Goal: Information Seeking & Learning: Learn about a topic

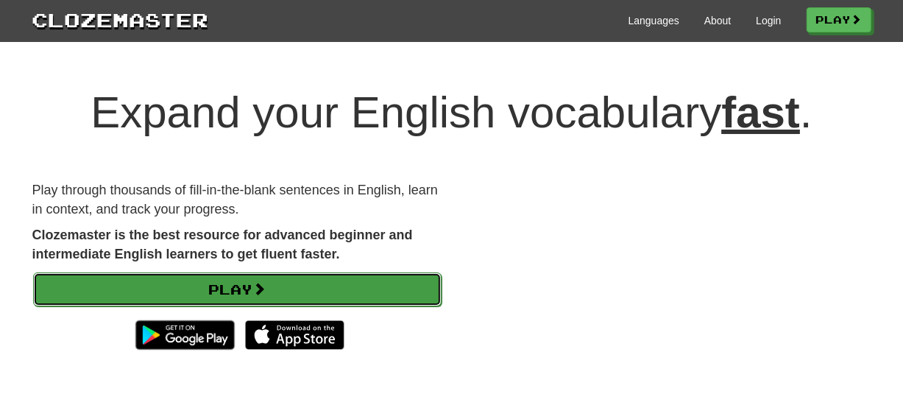
click at [249, 288] on link "Play" at bounding box center [237, 289] width 408 height 34
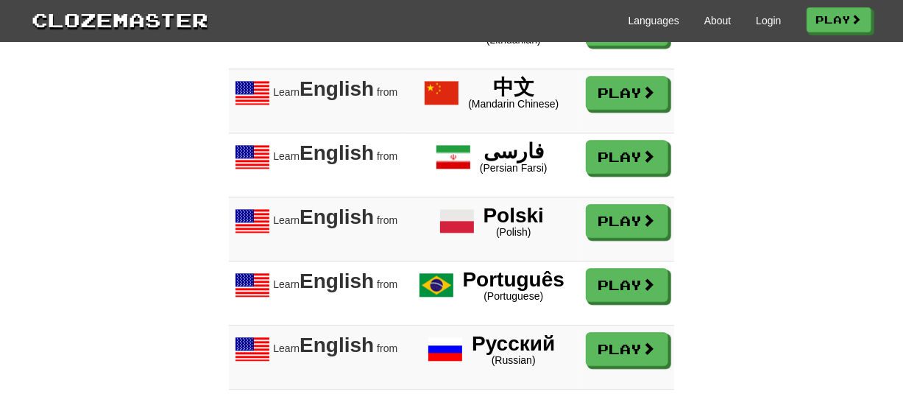
scroll to position [2153, 0]
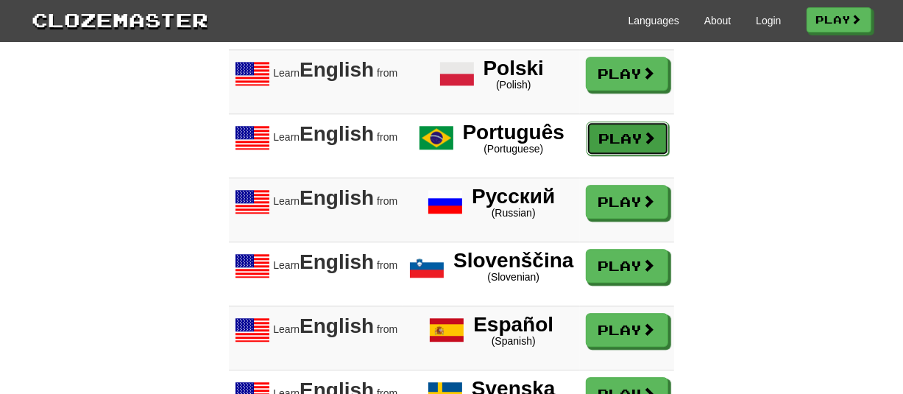
click at [626, 121] on link "Play" at bounding box center [627, 138] width 82 height 34
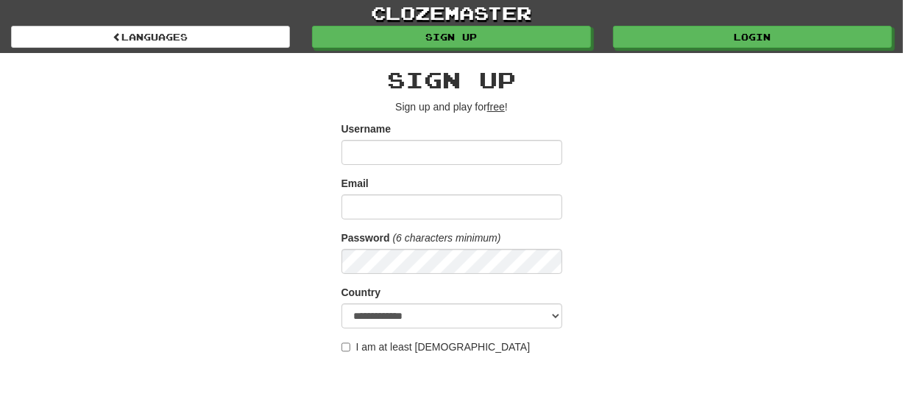
click at [412, 154] on input "Username" at bounding box center [451, 152] width 221 height 25
type input "******"
click at [437, 214] on input "Email" at bounding box center [451, 206] width 221 height 25
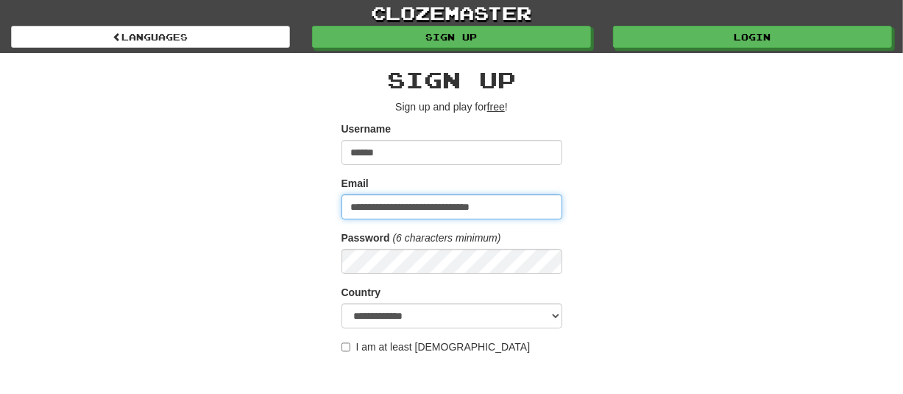
type input "**********"
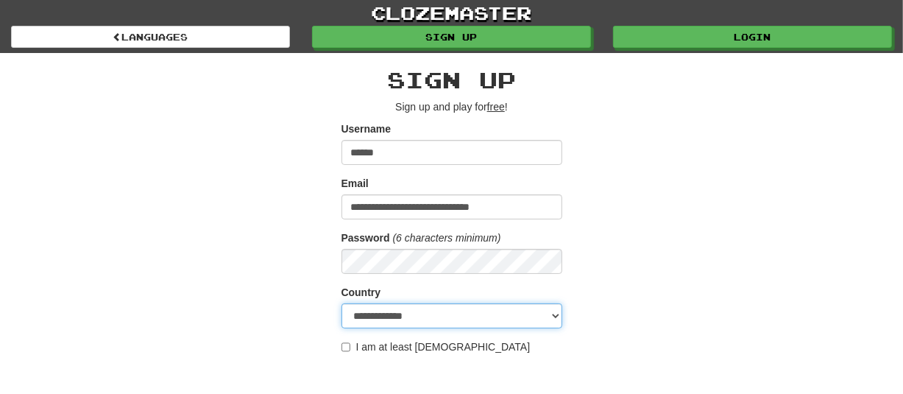
click at [435, 322] on select "**********" at bounding box center [451, 315] width 221 height 25
select select "**"
click at [341, 303] on select "**********" at bounding box center [451, 315] width 221 height 25
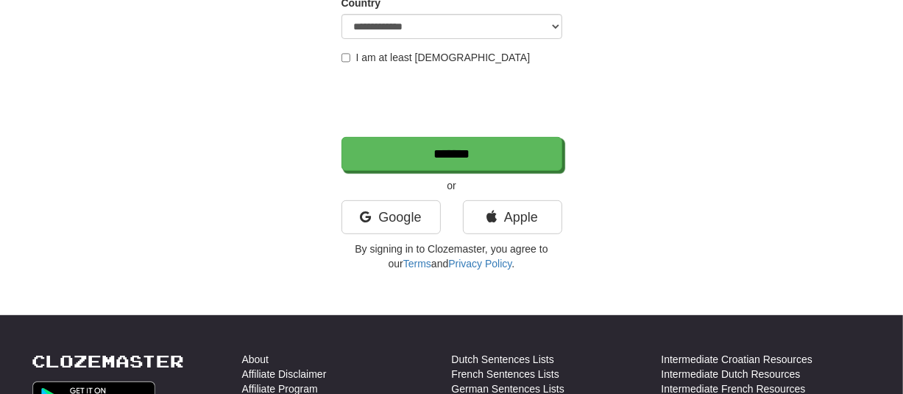
scroll to position [294, 0]
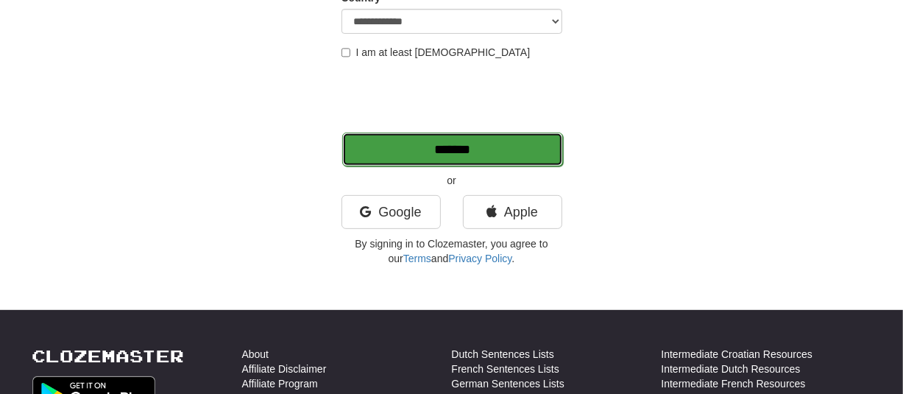
click at [462, 156] on input "*******" at bounding box center [452, 149] width 221 height 34
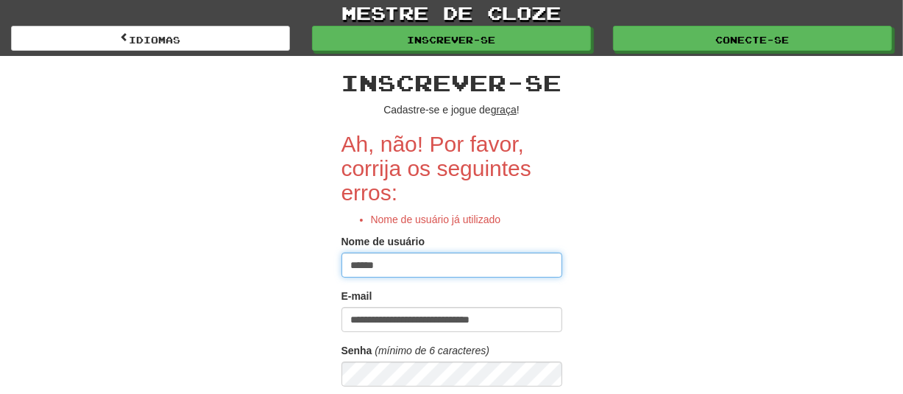
click at [352, 263] on input "******" at bounding box center [451, 264] width 221 height 25
click at [381, 266] on input "******" at bounding box center [451, 264] width 221 height 25
click at [388, 267] on input "******" at bounding box center [451, 264] width 221 height 25
click at [394, 263] on input "**********" at bounding box center [451, 264] width 221 height 25
click at [360, 255] on input "**********" at bounding box center [451, 264] width 221 height 25
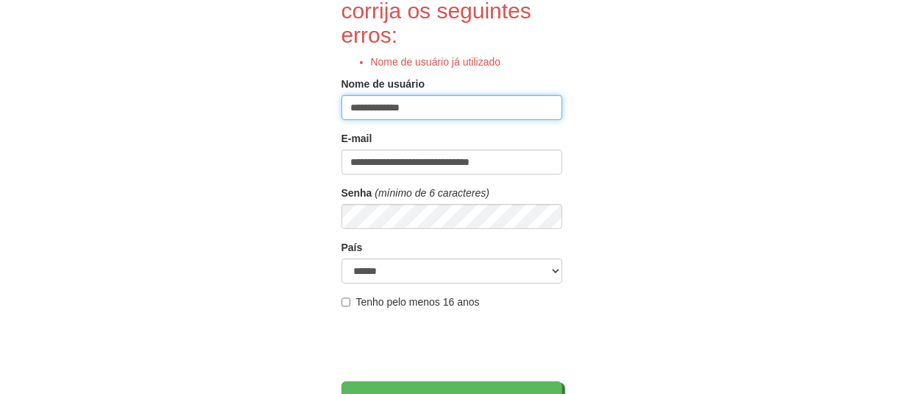
scroll to position [221, 0]
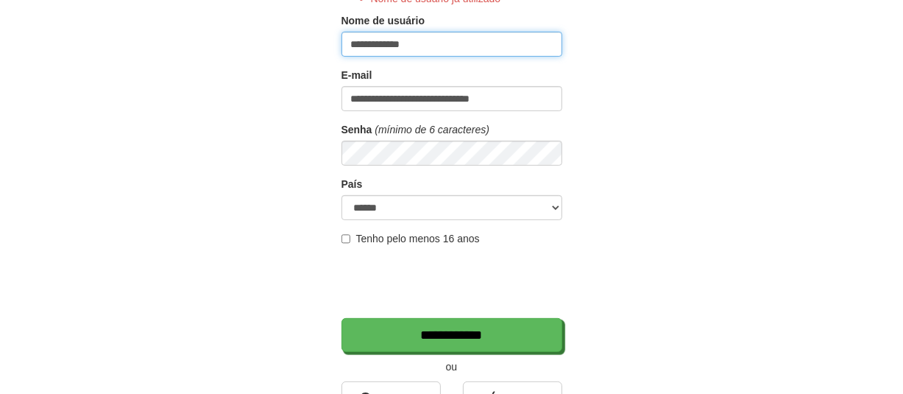
type input "**********"
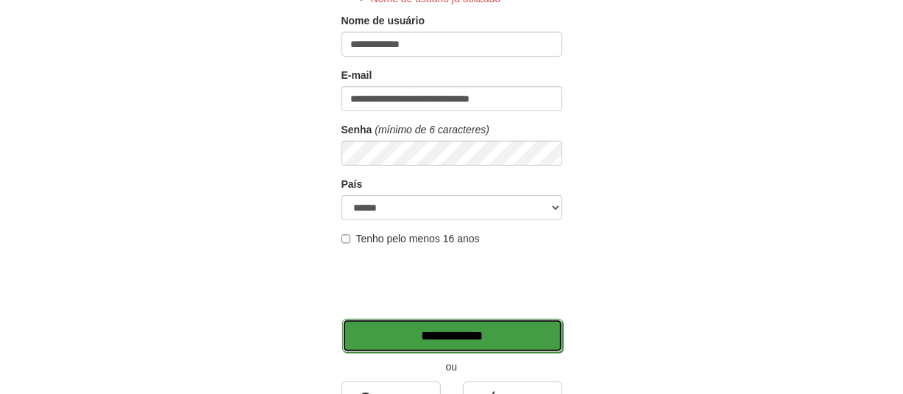
click at [409, 325] on input "**********" at bounding box center [452, 336] width 221 height 34
type input "*******"
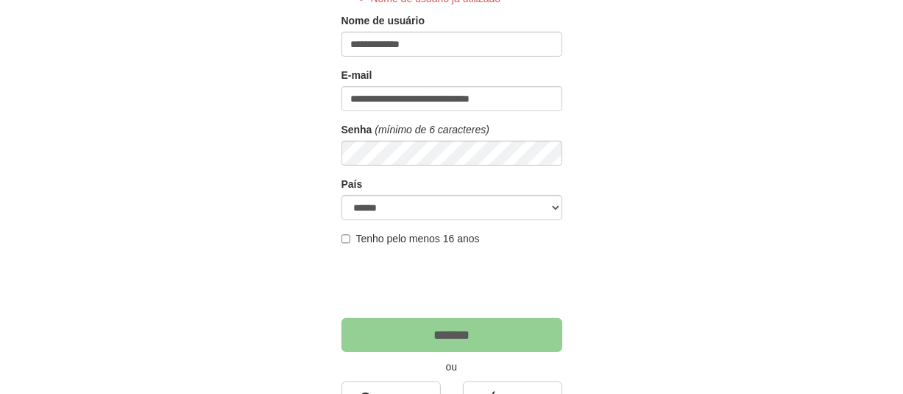
scroll to position [368, 0]
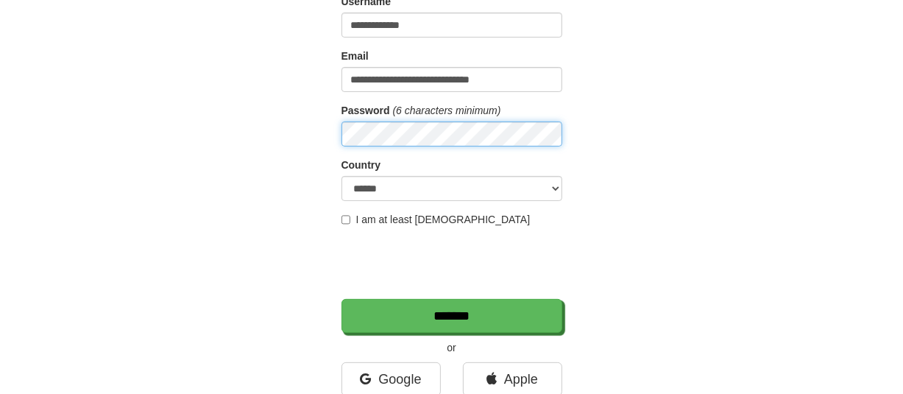
scroll to position [147, 0]
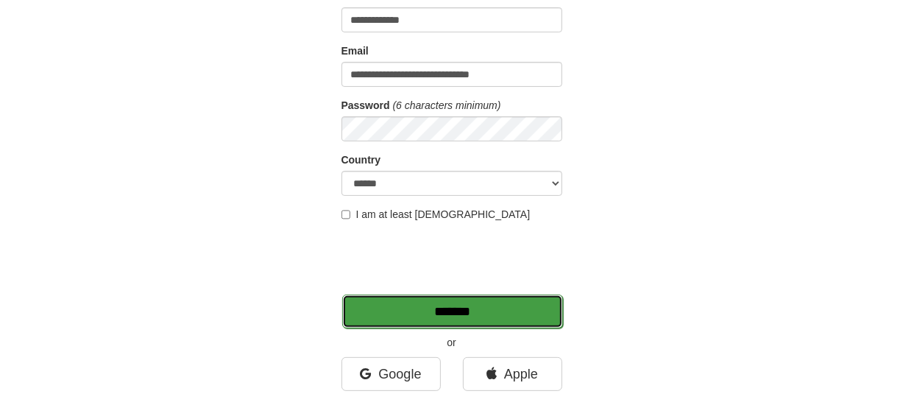
click at [460, 312] on input "*******" at bounding box center [452, 311] width 221 height 34
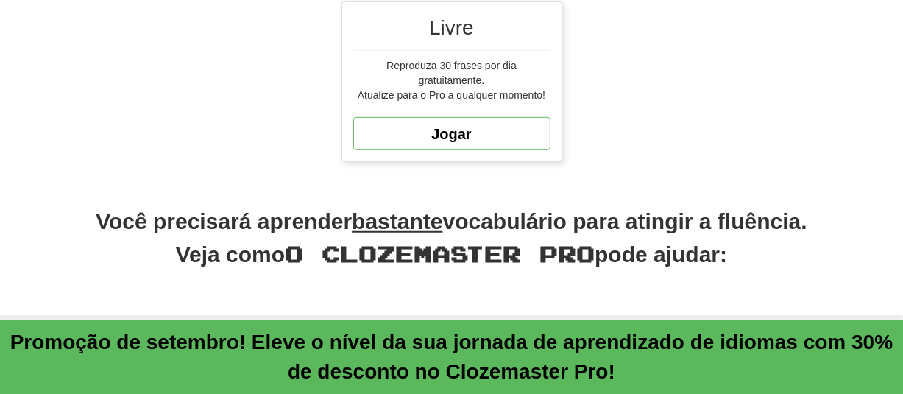
scroll to position [544, 0]
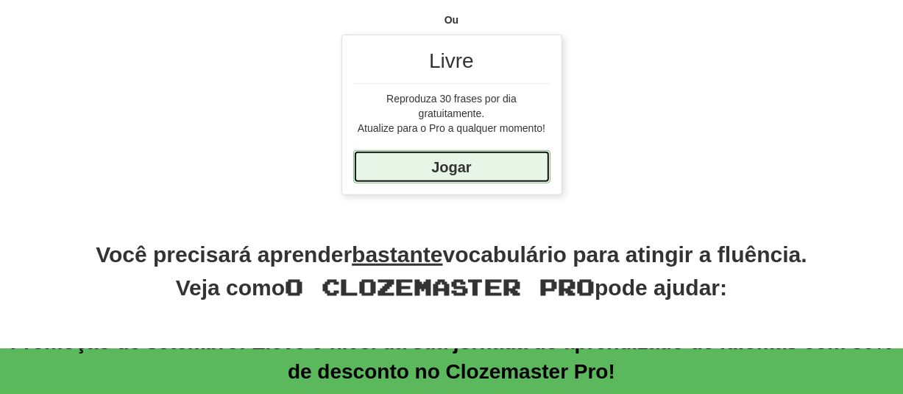
click at [432, 165] on font "Jogar" at bounding box center [451, 167] width 40 height 16
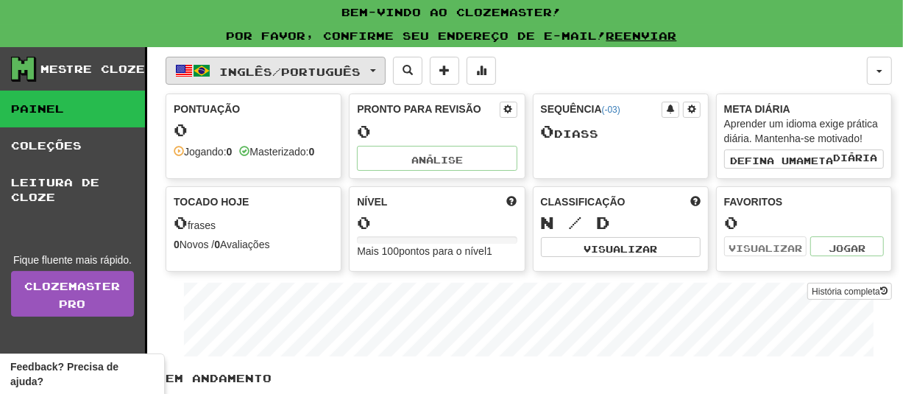
click at [224, 70] on font "Inglês" at bounding box center [246, 71] width 53 height 13
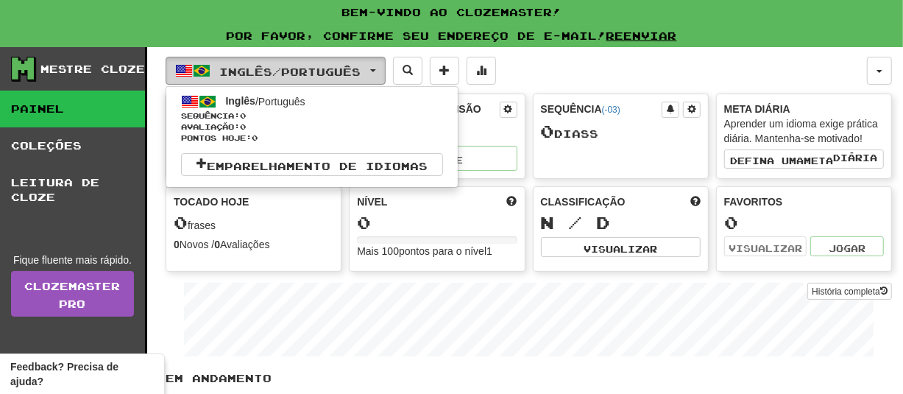
click at [239, 68] on font "Inglês" at bounding box center [246, 71] width 53 height 13
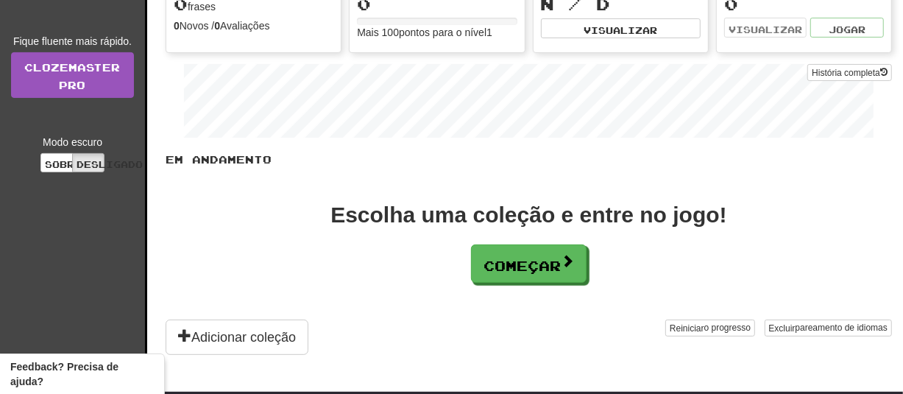
scroll to position [221, 0]
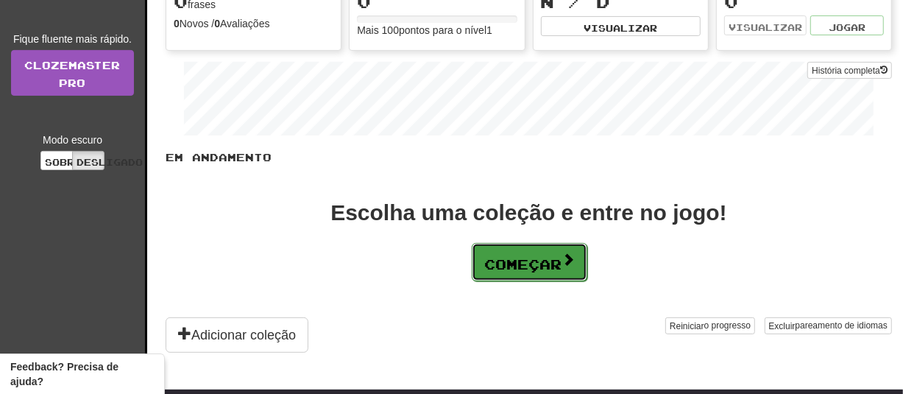
click at [527, 256] on font "Começar" at bounding box center [522, 264] width 77 height 16
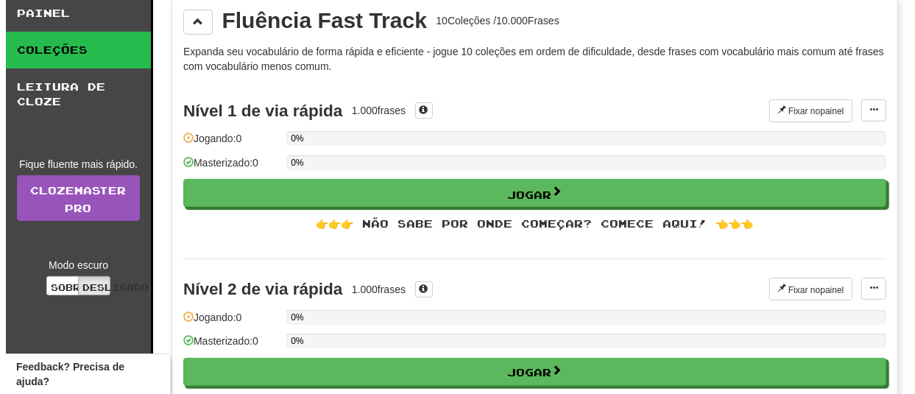
scroll to position [74, 0]
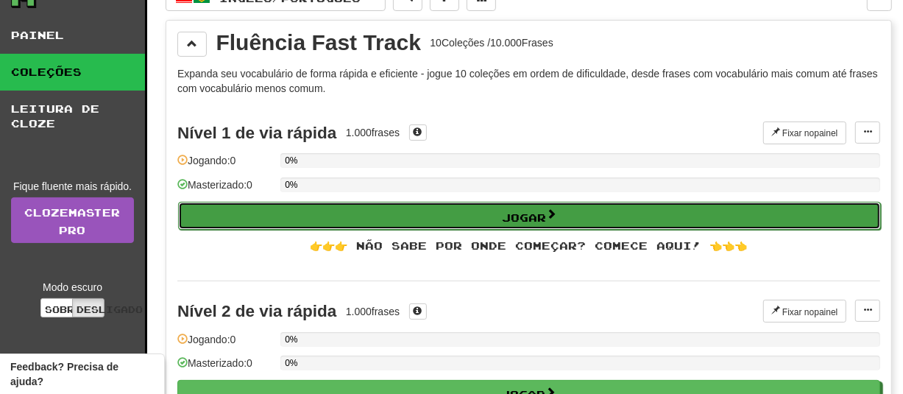
click at [499, 219] on button "Jogar" at bounding box center [529, 216] width 703 height 28
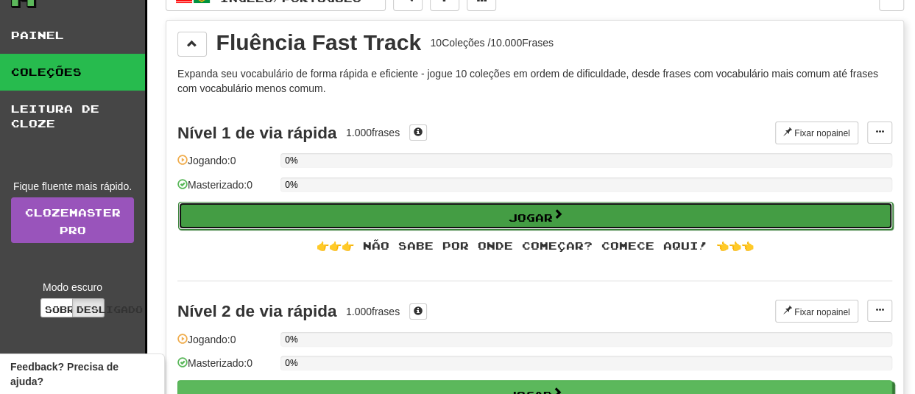
select select "**"
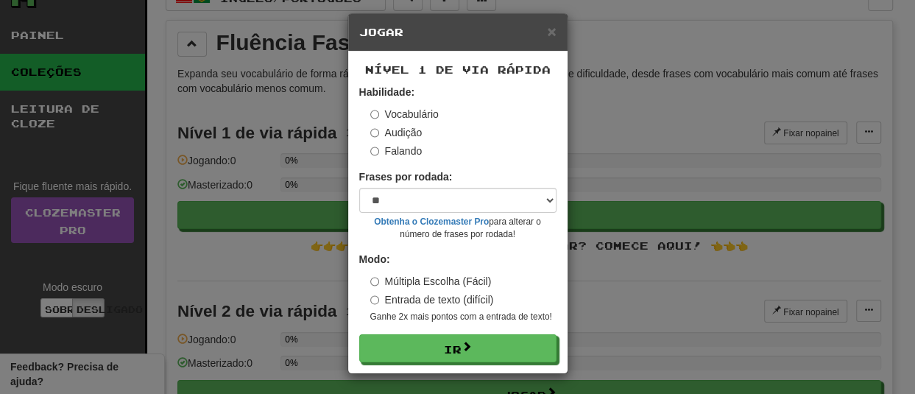
scroll to position [12, 0]
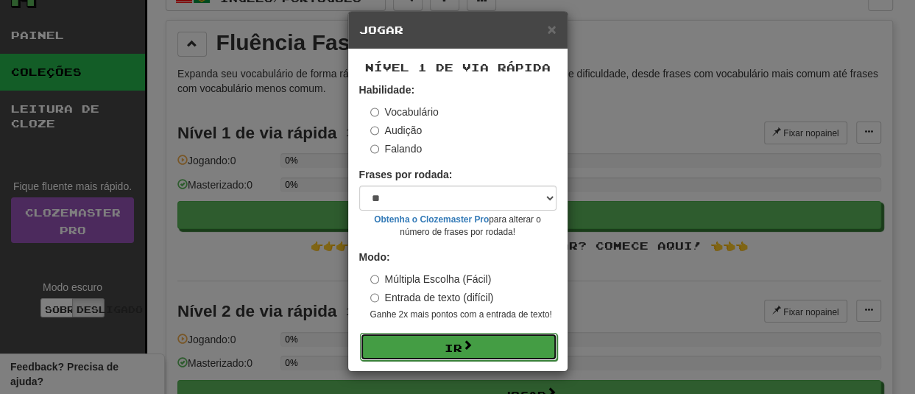
click at [447, 342] on font "Ir" at bounding box center [453, 347] width 18 height 13
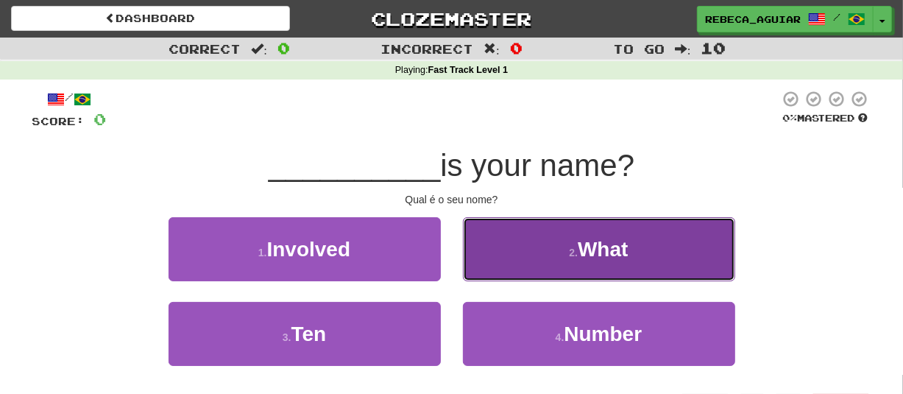
click at [545, 241] on button "2 . What" at bounding box center [599, 249] width 272 height 64
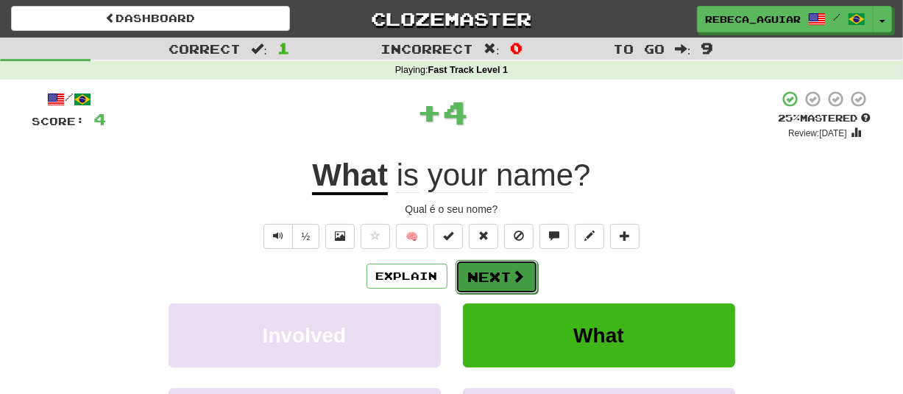
click at [477, 288] on button "Next" at bounding box center [496, 277] width 82 height 34
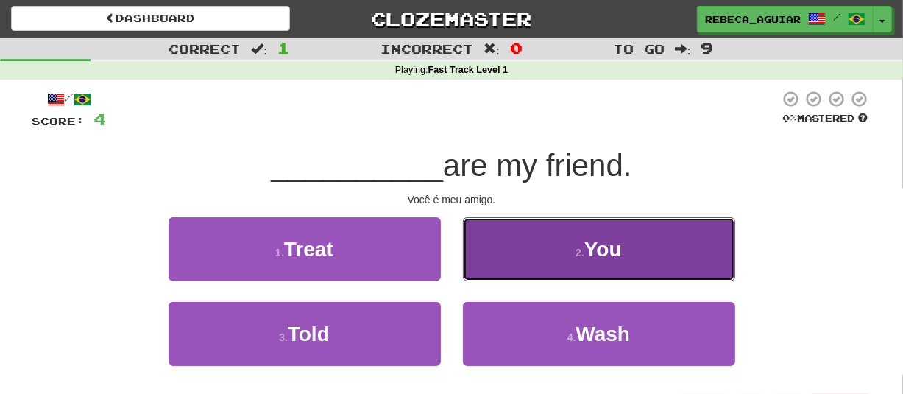
click at [521, 256] on button "2 . You" at bounding box center [599, 249] width 272 height 64
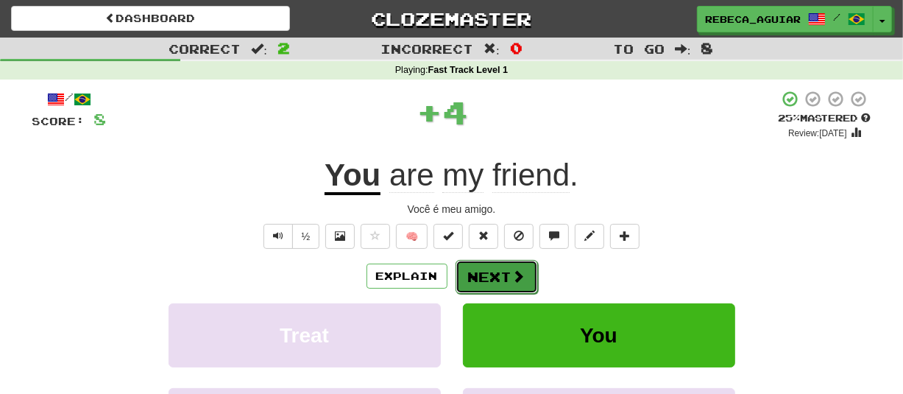
click at [526, 280] on button "Next" at bounding box center [496, 277] width 82 height 34
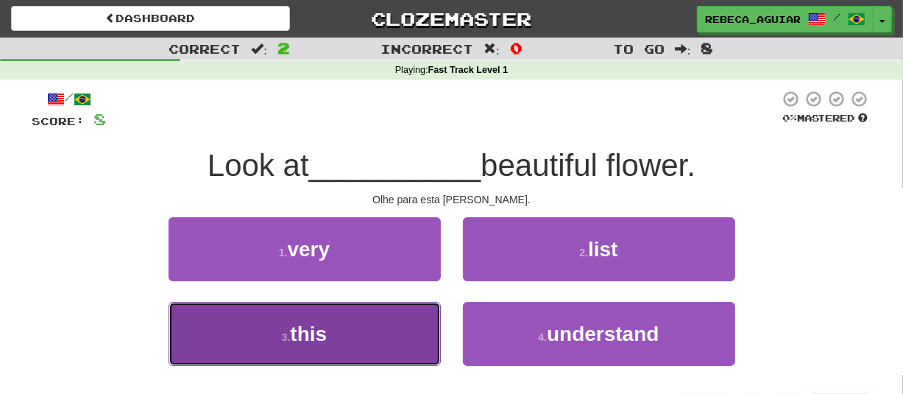
click at [362, 344] on button "3 . this" at bounding box center [304, 334] width 272 height 64
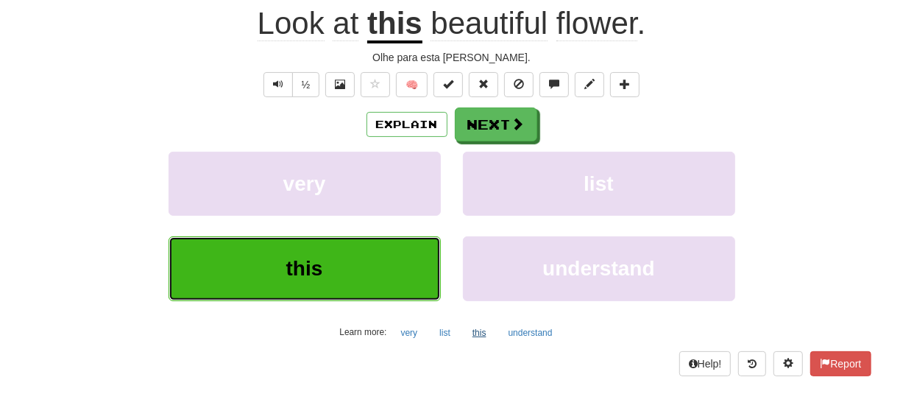
scroll to position [147, 0]
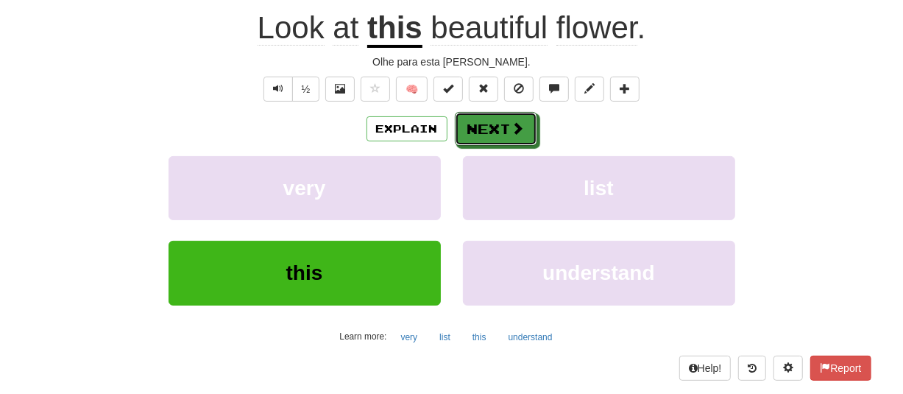
drag, startPoint x: 492, startPoint y: 127, endPoint x: 478, endPoint y: 153, distance: 29.3
click at [478, 153] on div "Explain Next very list this understand Learn more: very list this understand" at bounding box center [451, 230] width 839 height 236
click at [486, 137] on button "Next" at bounding box center [496, 130] width 82 height 34
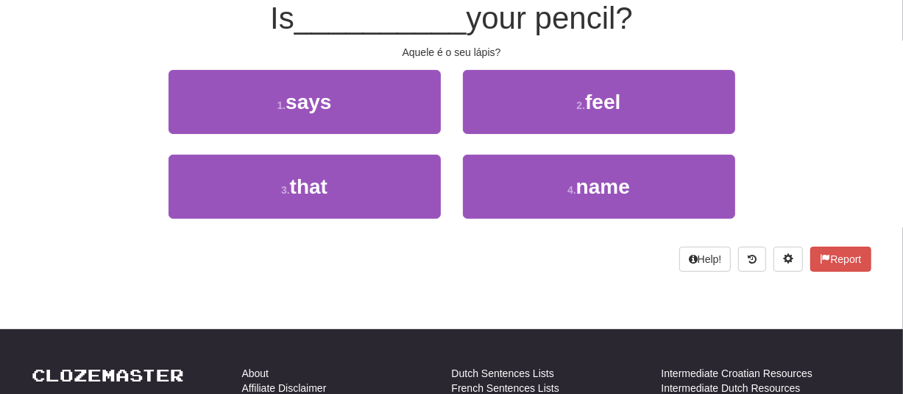
scroll to position [138, 0]
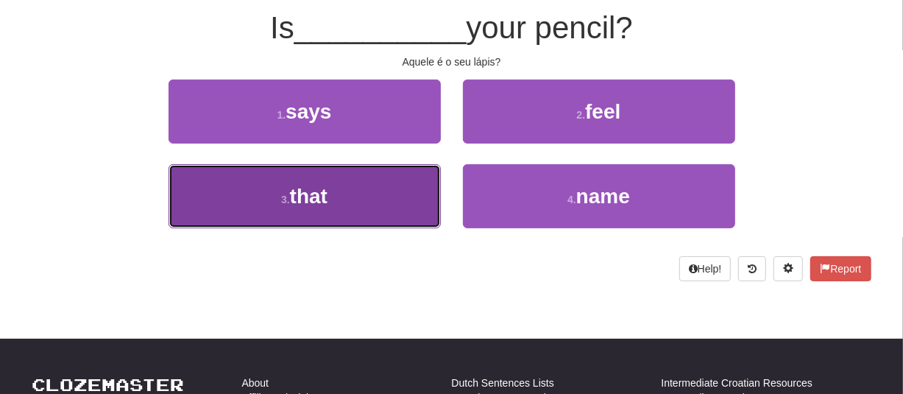
click at [364, 196] on button "3 . that" at bounding box center [304, 196] width 272 height 64
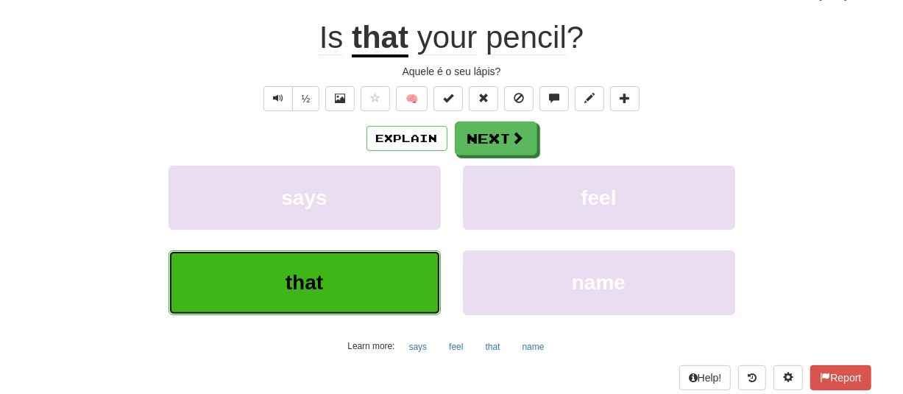
scroll to position [147, 0]
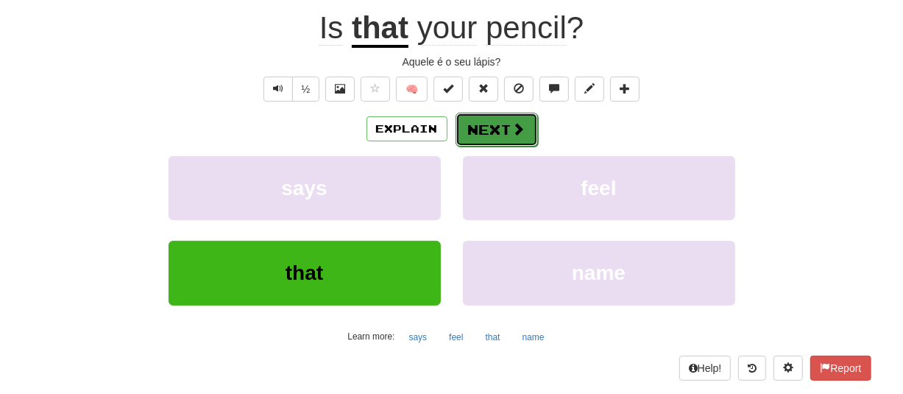
click at [512, 129] on span at bounding box center [518, 128] width 13 height 13
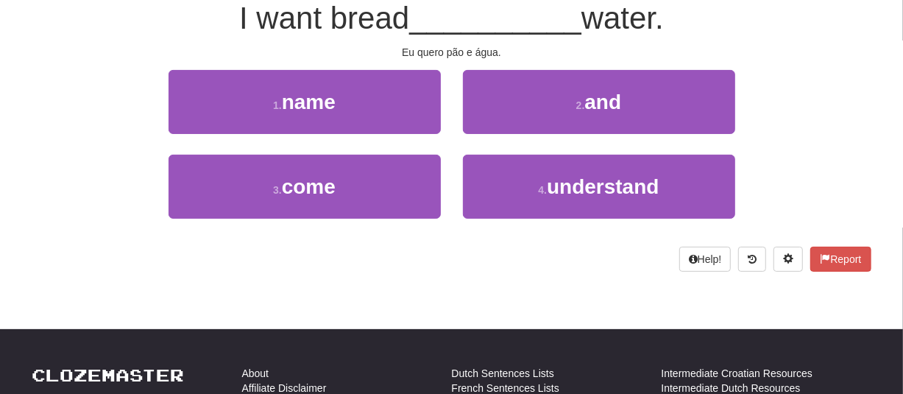
scroll to position [138, 0]
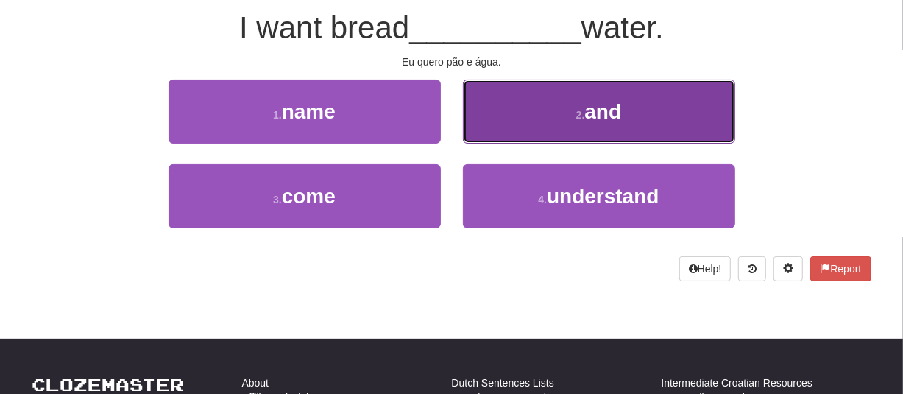
click at [596, 129] on button "2 . and" at bounding box center [599, 111] width 272 height 64
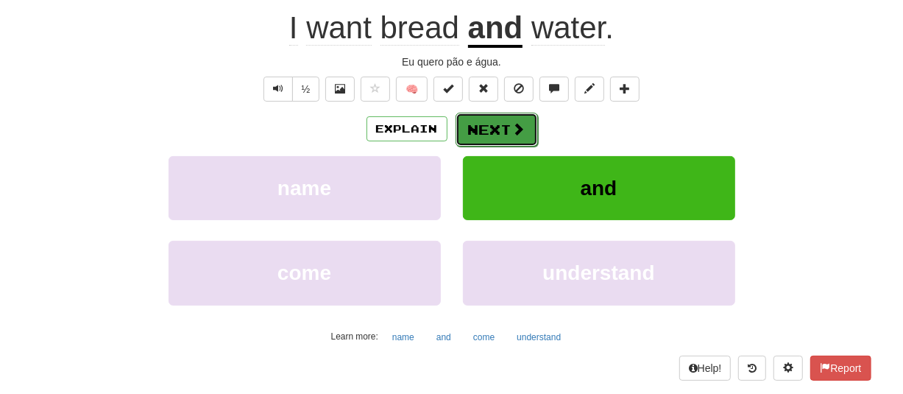
click at [486, 129] on button "Next" at bounding box center [496, 130] width 82 height 34
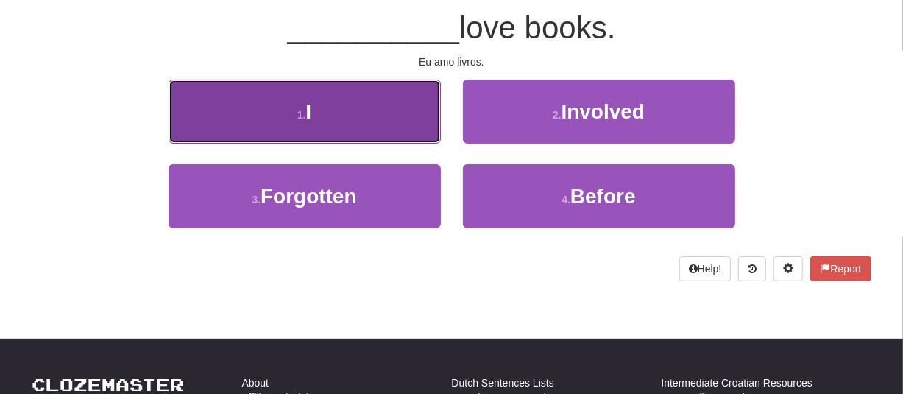
click at [361, 110] on button "1 . I" at bounding box center [304, 111] width 272 height 64
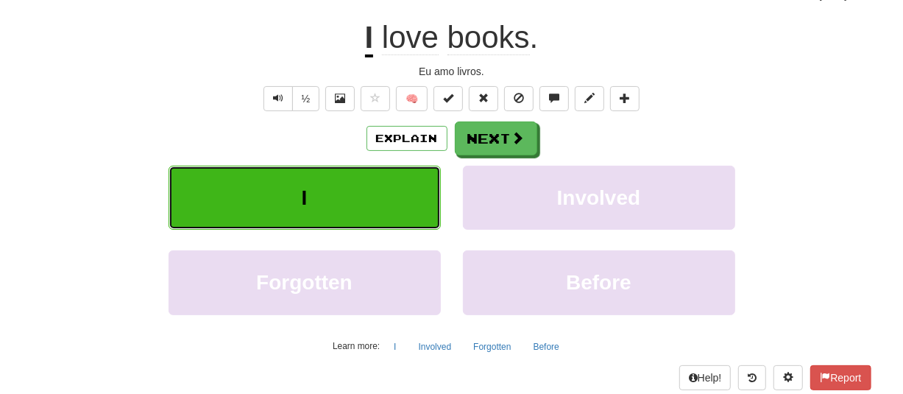
scroll to position [147, 0]
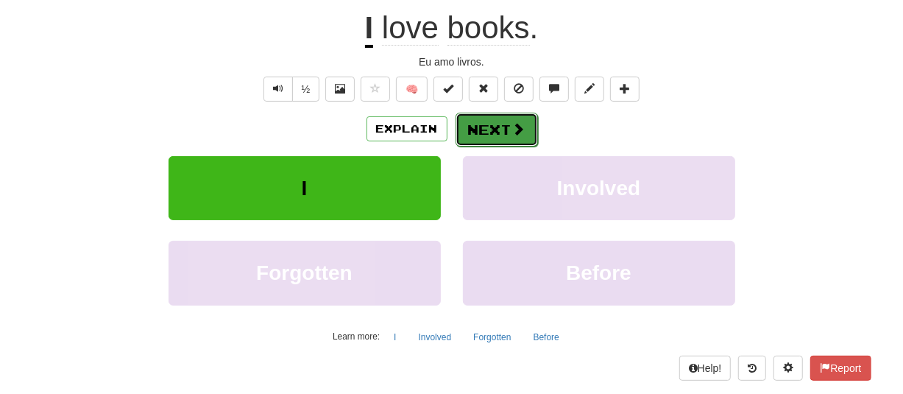
click at [491, 135] on button "Next" at bounding box center [496, 130] width 82 height 34
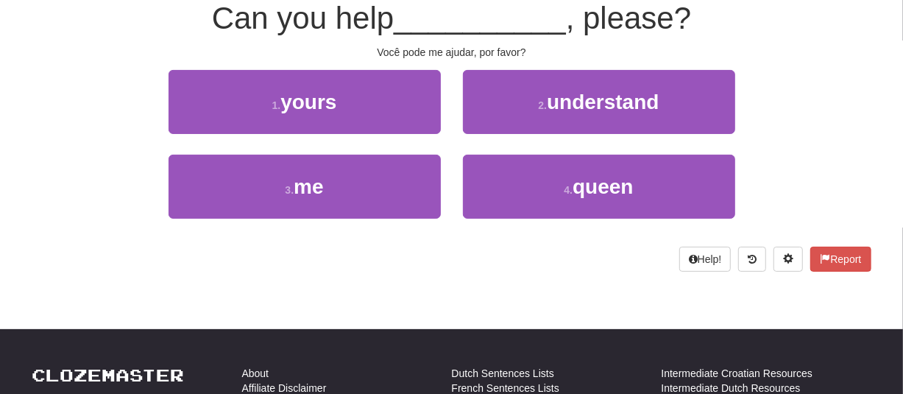
scroll to position [138, 0]
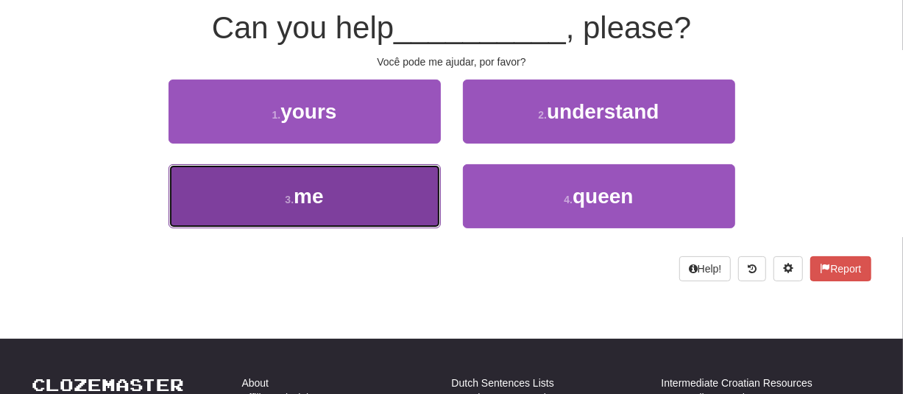
click at [384, 197] on button "3 . me" at bounding box center [304, 196] width 272 height 64
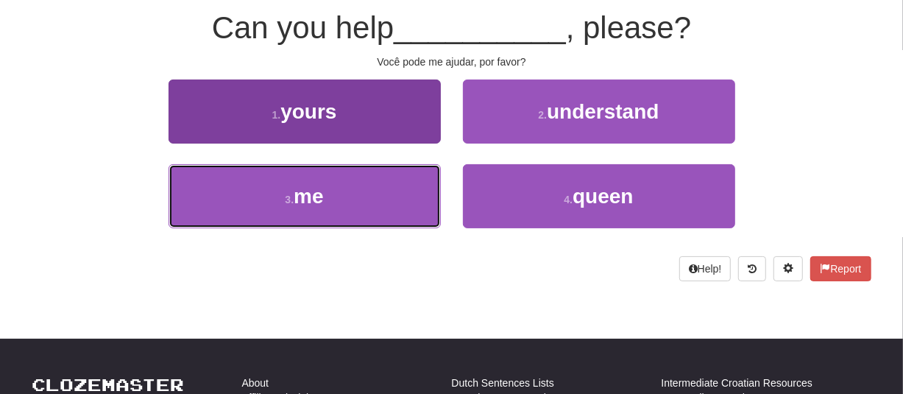
scroll to position [147, 0]
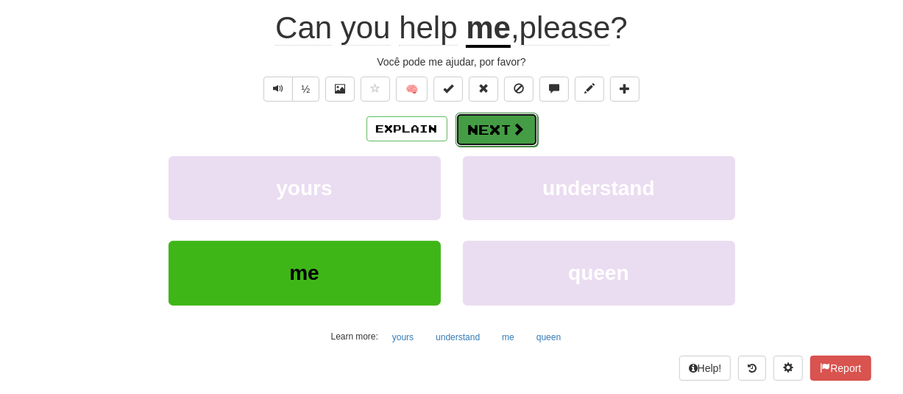
click at [475, 126] on button "Next" at bounding box center [496, 130] width 82 height 34
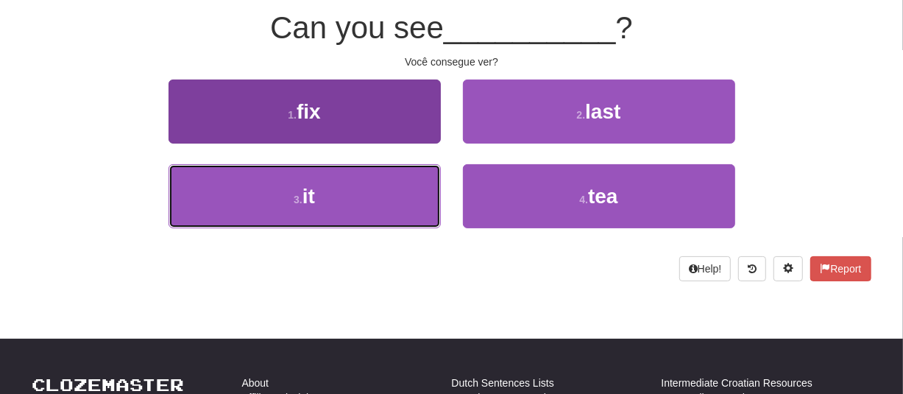
click at [360, 207] on button "3 . it" at bounding box center [304, 196] width 272 height 64
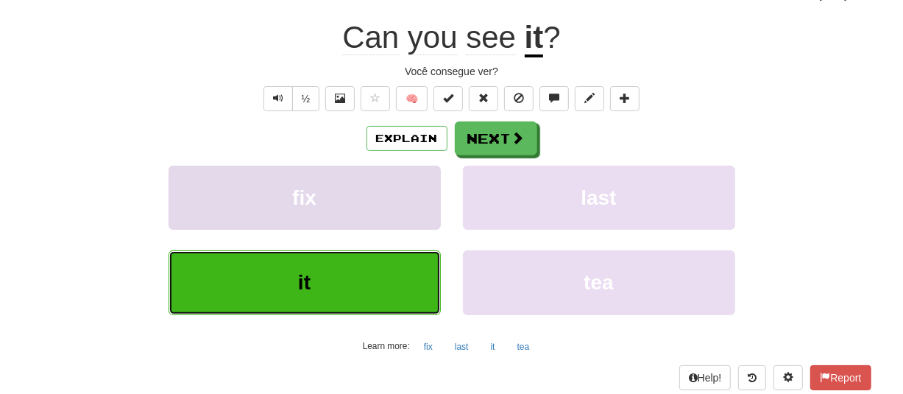
scroll to position [147, 0]
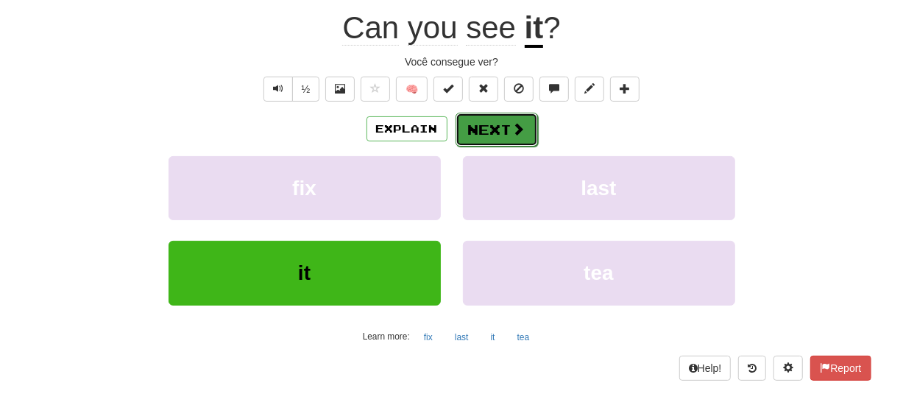
click at [472, 125] on button "Next" at bounding box center [496, 130] width 82 height 34
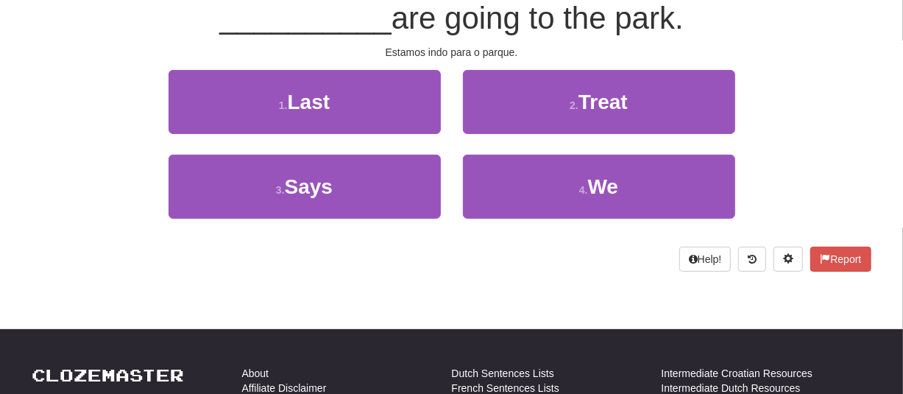
scroll to position [138, 0]
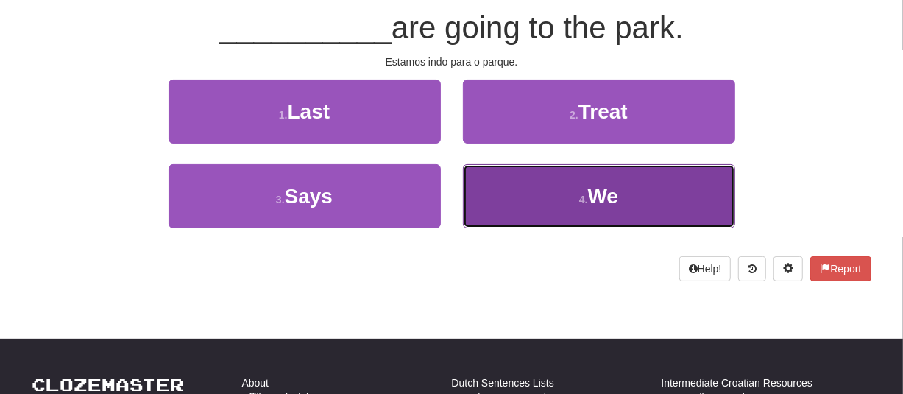
click at [530, 201] on button "4 . We" at bounding box center [599, 196] width 272 height 64
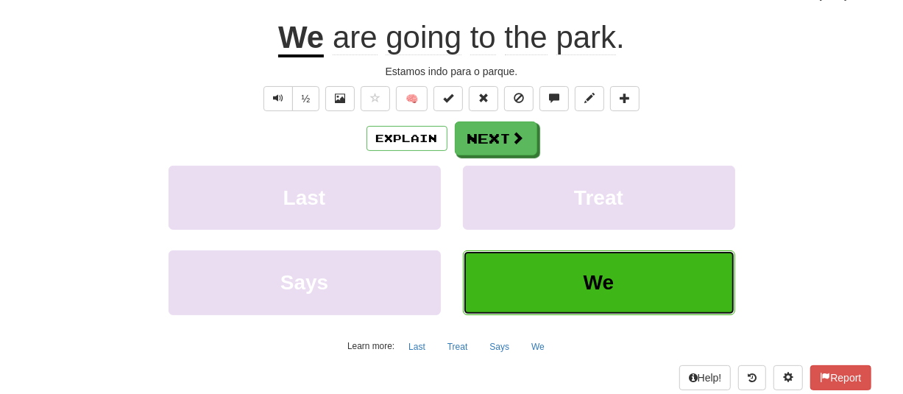
scroll to position [147, 0]
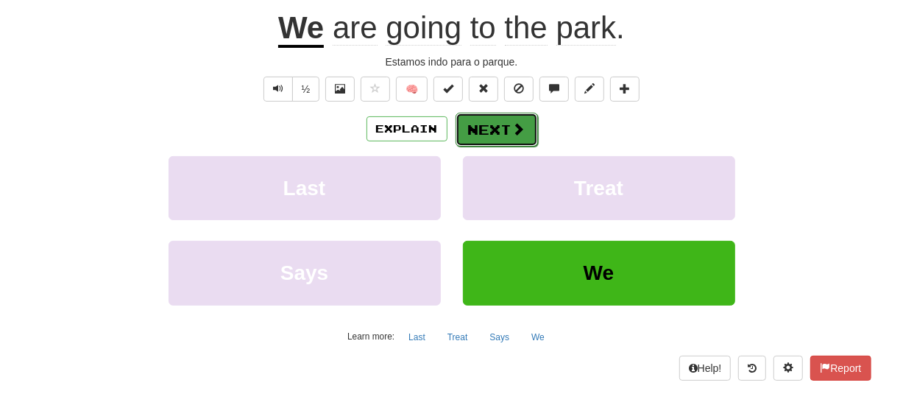
click at [486, 132] on button "Next" at bounding box center [496, 130] width 82 height 34
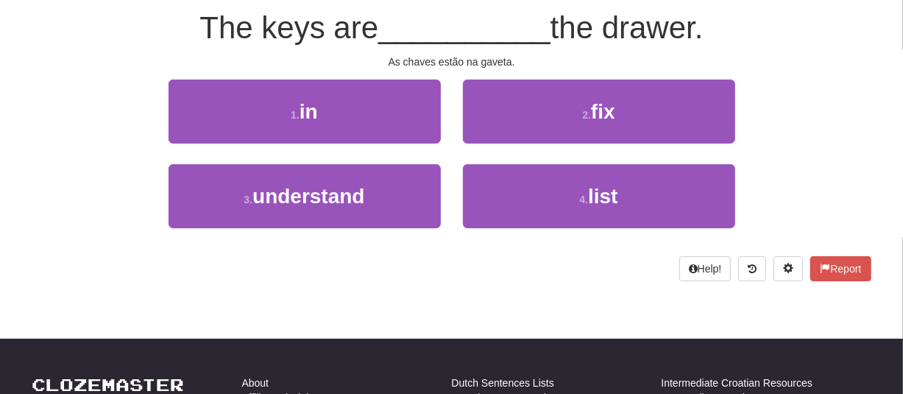
click at [451, 283] on div "/ Score: 36 0 % Mastered The keys are __________ the drawer. As chaves estão na…" at bounding box center [451, 122] width 839 height 360
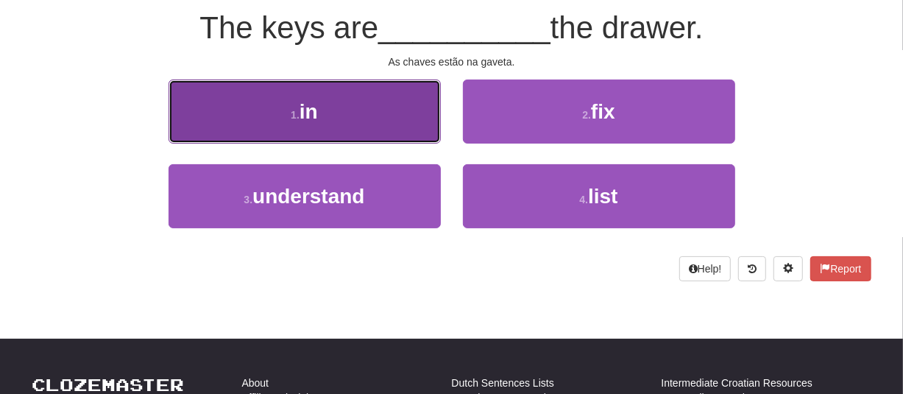
click at [359, 104] on button "1 . in" at bounding box center [304, 111] width 272 height 64
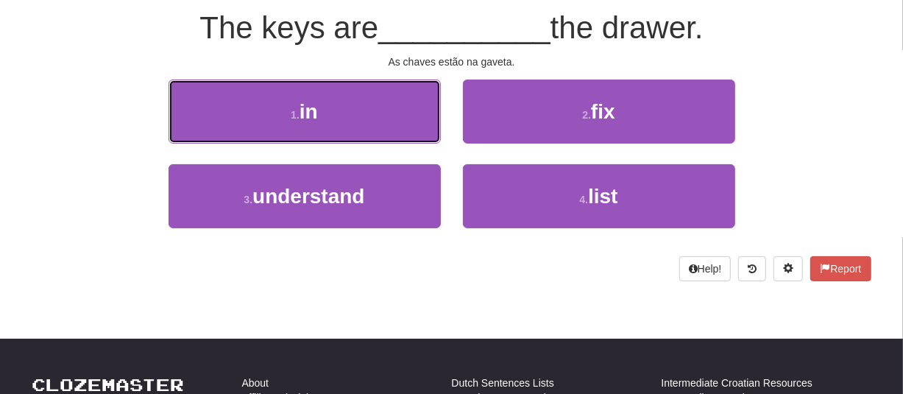
scroll to position [147, 0]
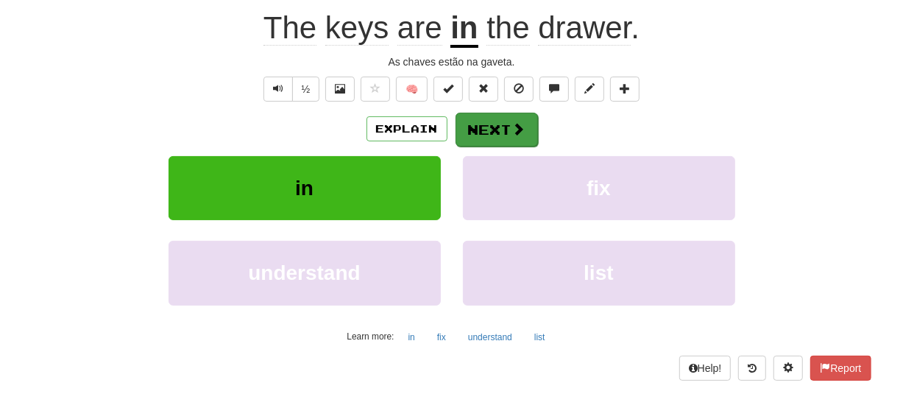
click at [535, 139] on div "Explain Next" at bounding box center [451, 129] width 839 height 34
click at [524, 132] on button "Next" at bounding box center [496, 130] width 82 height 34
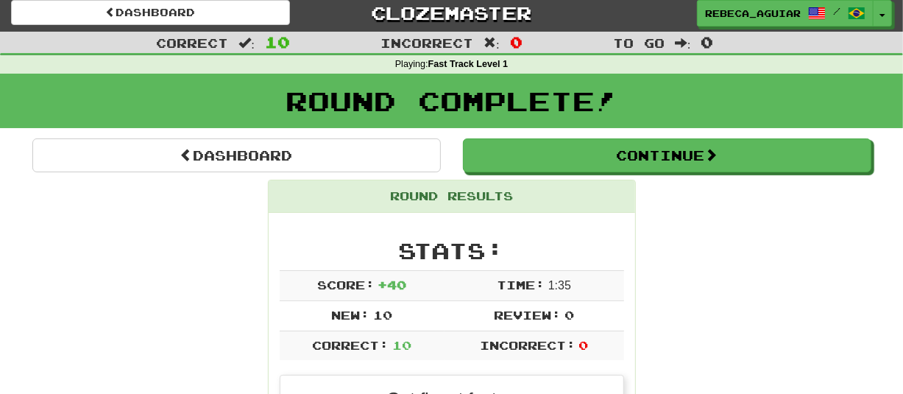
scroll to position [0, 0]
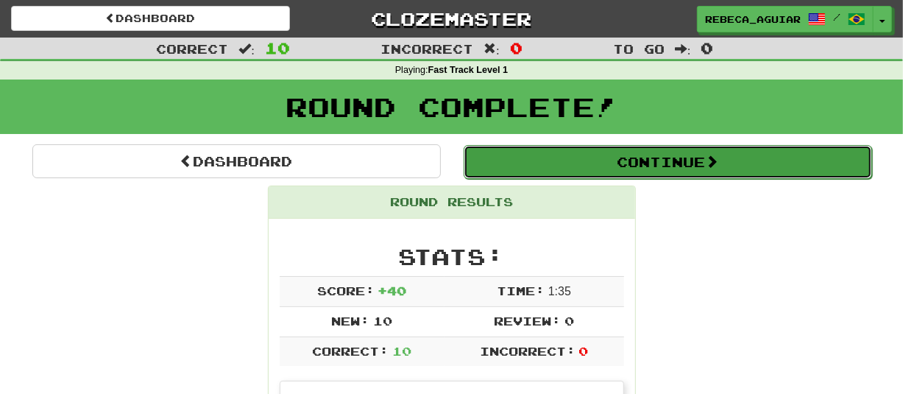
click at [553, 159] on button "Continue" at bounding box center [668, 162] width 408 height 34
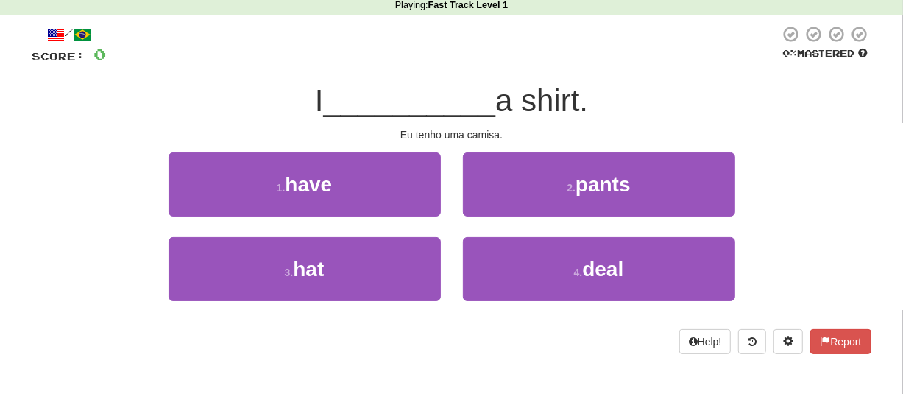
scroll to position [147, 0]
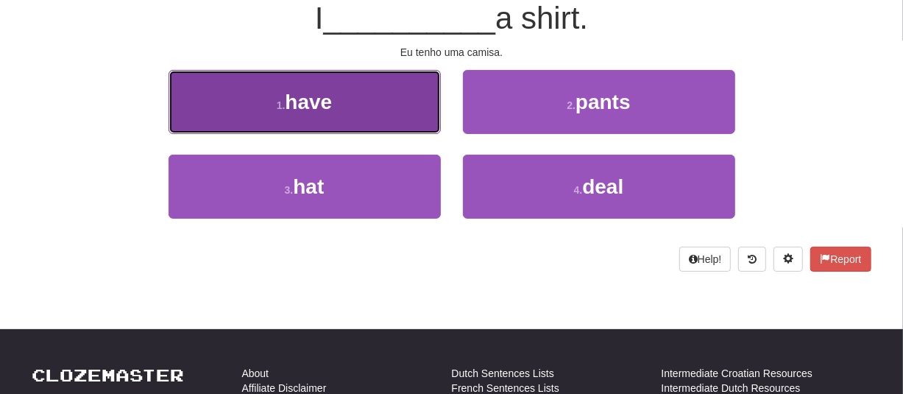
click at [389, 115] on button "1 . have" at bounding box center [304, 102] width 272 height 64
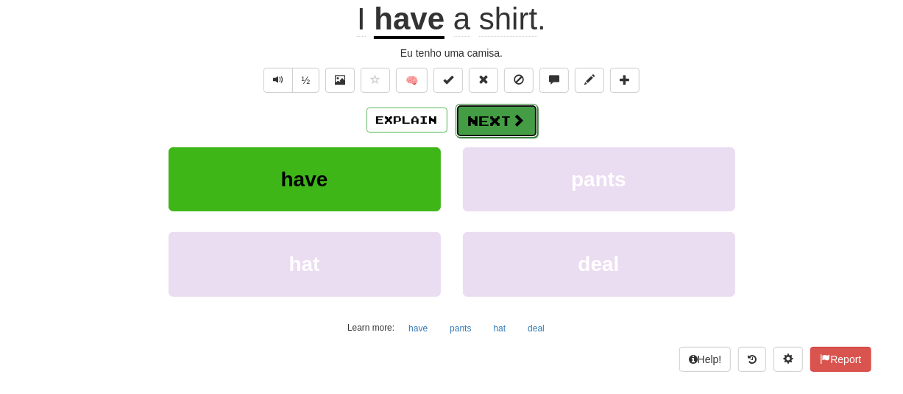
click at [500, 125] on button "Next" at bounding box center [496, 121] width 82 height 34
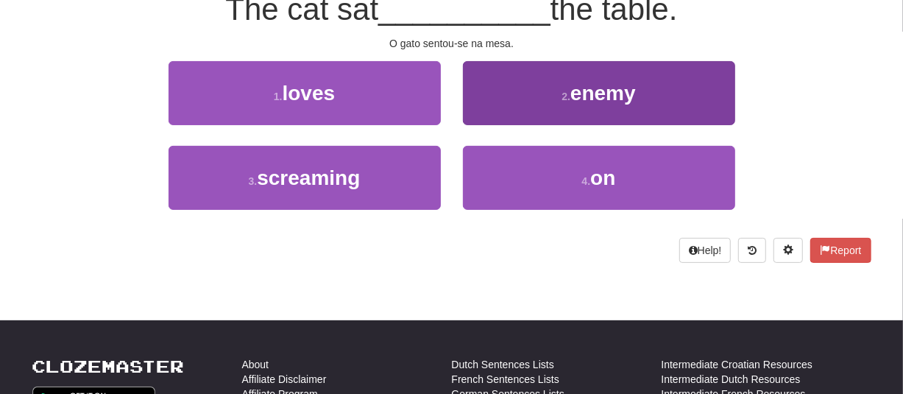
scroll to position [147, 0]
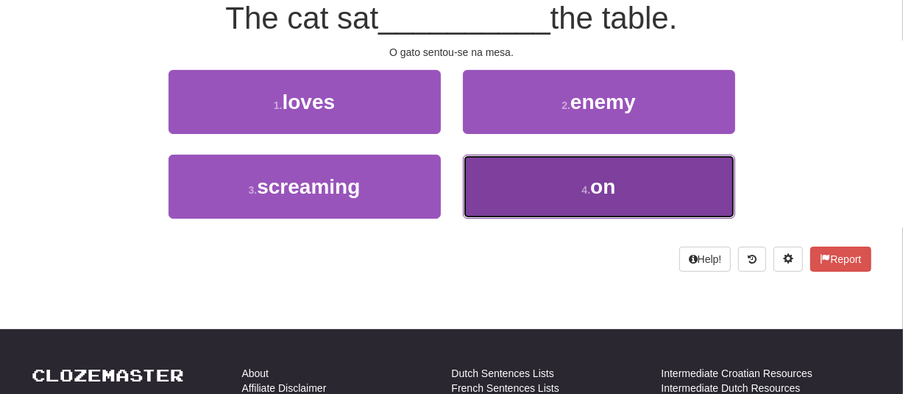
click at [507, 177] on button "4 . on" at bounding box center [599, 187] width 272 height 64
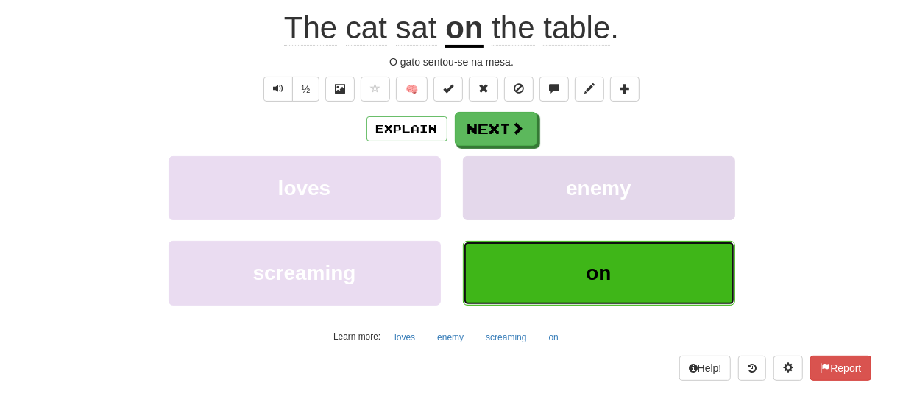
scroll to position [156, 0]
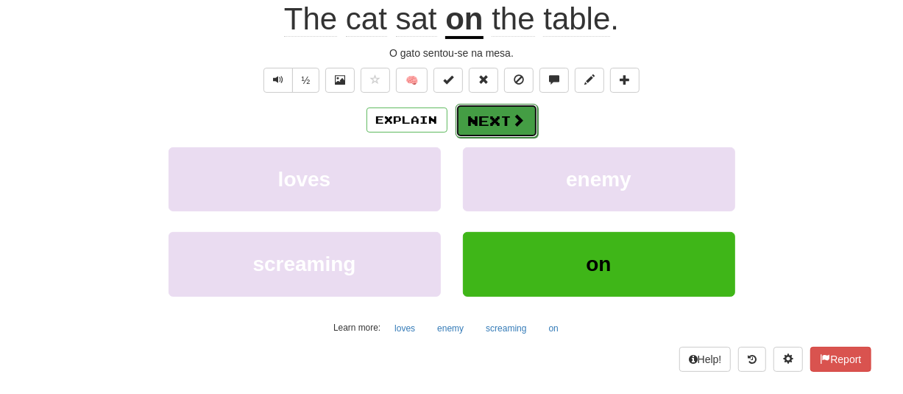
click at [483, 121] on button "Next" at bounding box center [496, 121] width 82 height 34
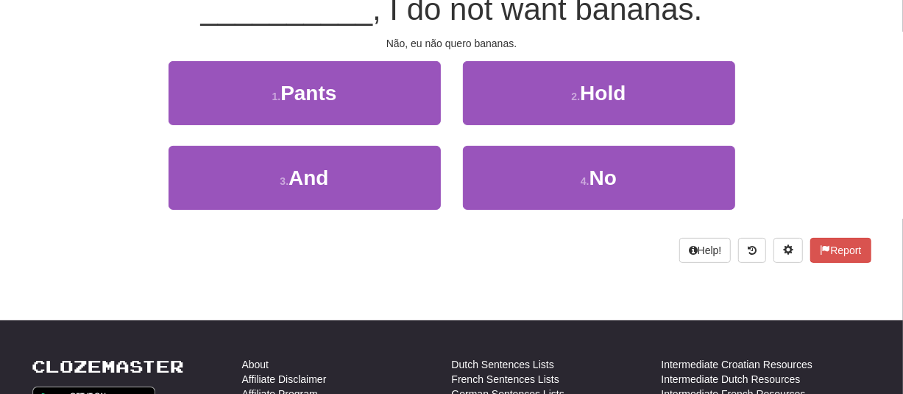
scroll to position [147, 0]
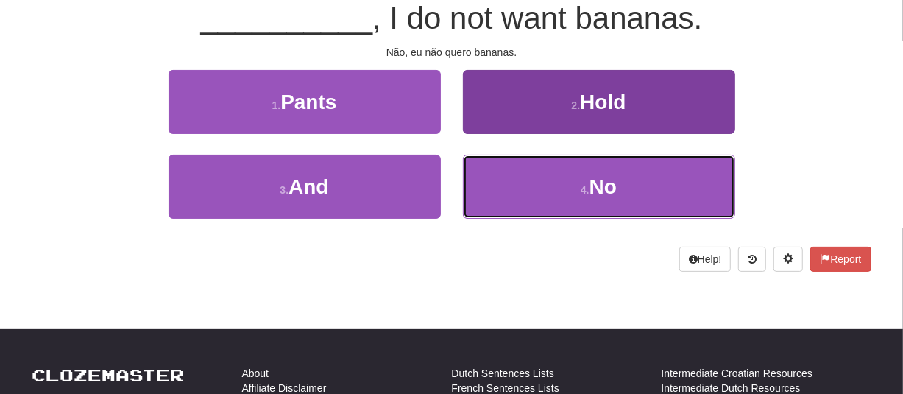
click at [517, 184] on button "4 . No" at bounding box center [599, 187] width 272 height 64
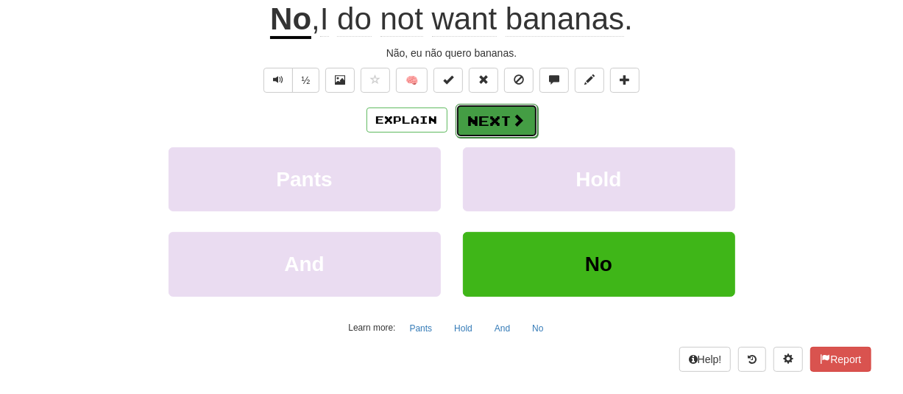
click at [486, 124] on button "Next" at bounding box center [496, 121] width 82 height 34
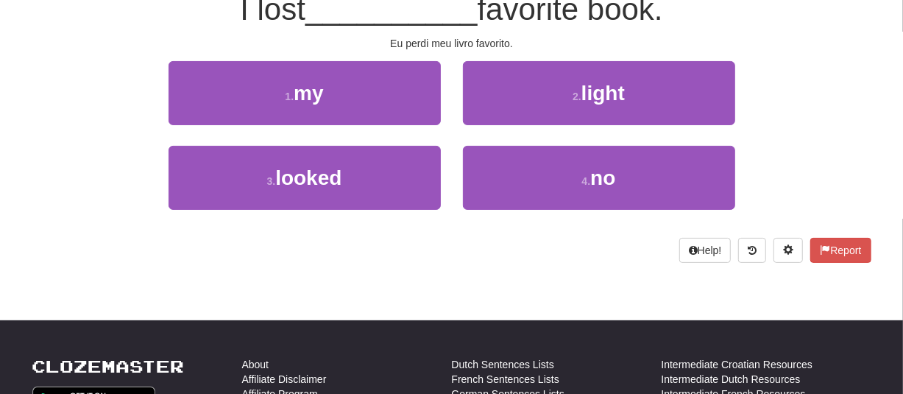
scroll to position [147, 0]
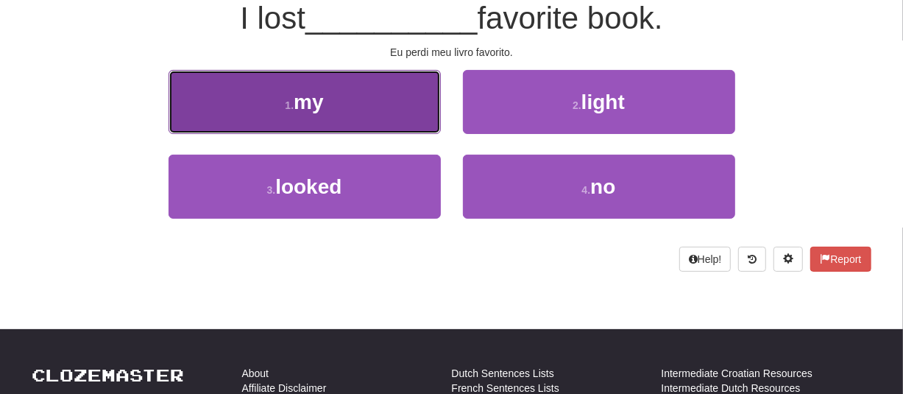
click at [391, 113] on button "1 . my" at bounding box center [304, 102] width 272 height 64
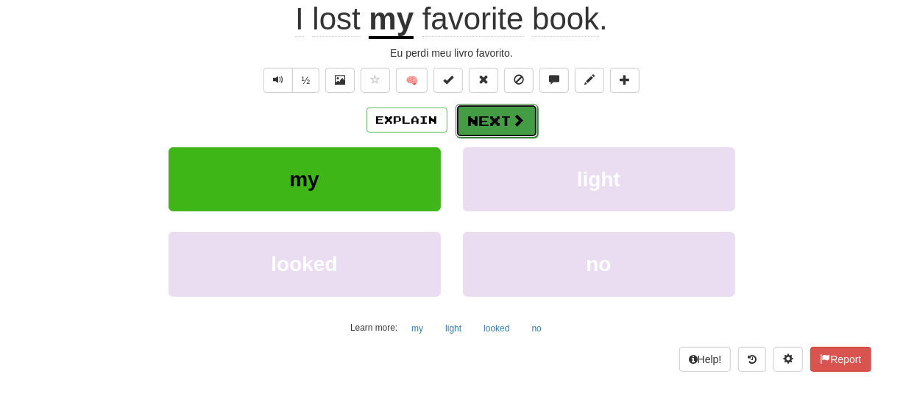
click at [487, 118] on button "Next" at bounding box center [496, 121] width 82 height 34
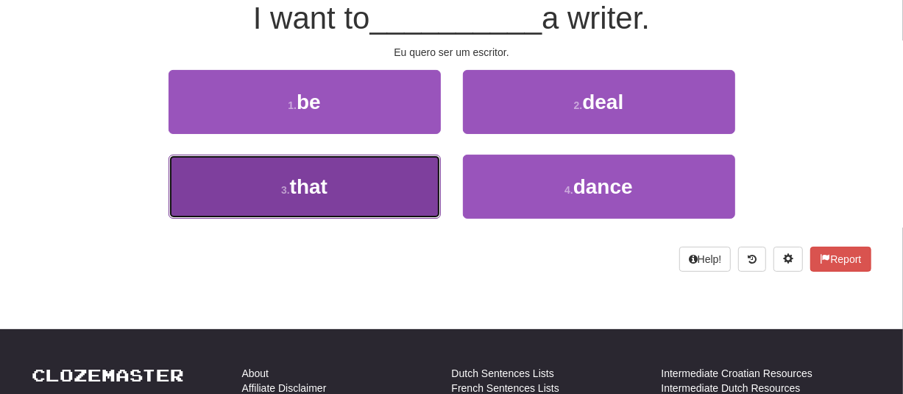
click at [358, 177] on button "3 . that" at bounding box center [304, 187] width 272 height 64
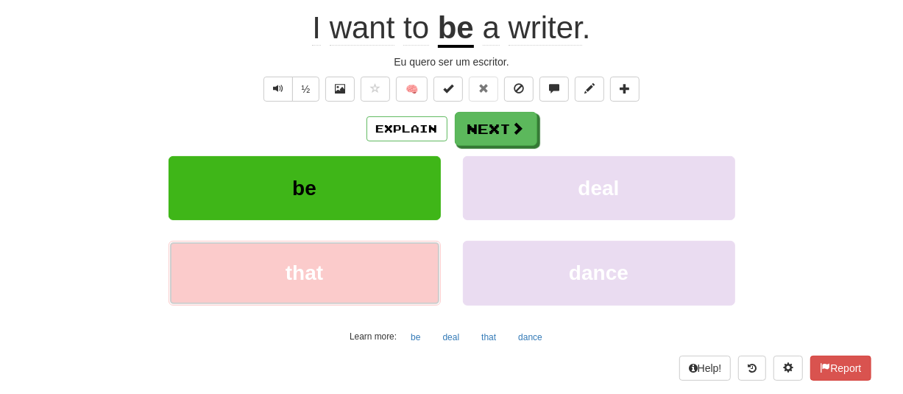
scroll to position [156, 0]
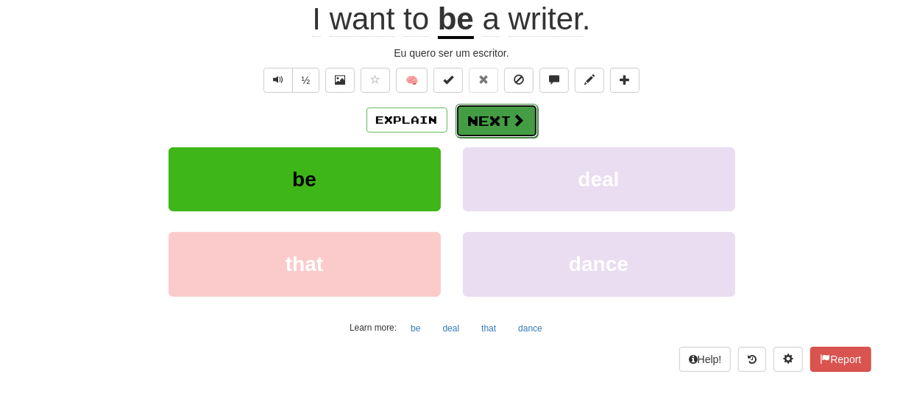
click at [478, 126] on button "Next" at bounding box center [496, 121] width 82 height 34
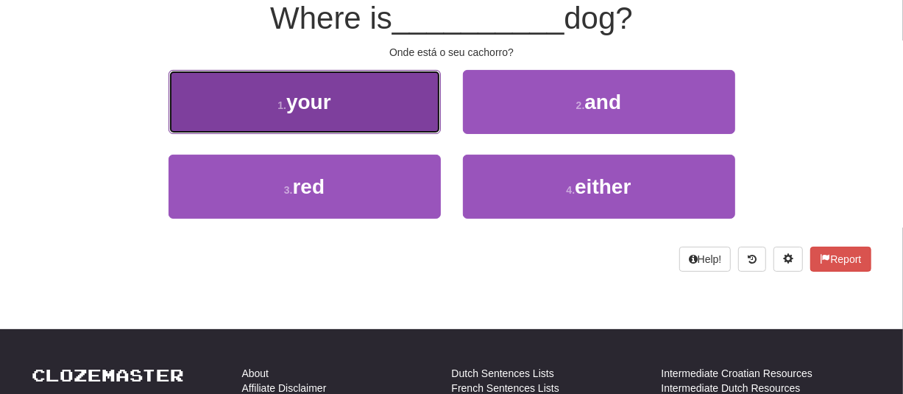
click at [362, 129] on button "1 . your" at bounding box center [304, 102] width 272 height 64
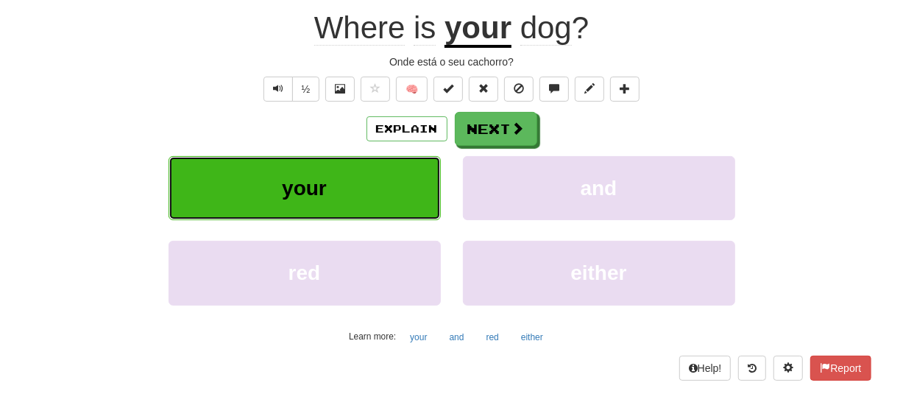
scroll to position [156, 0]
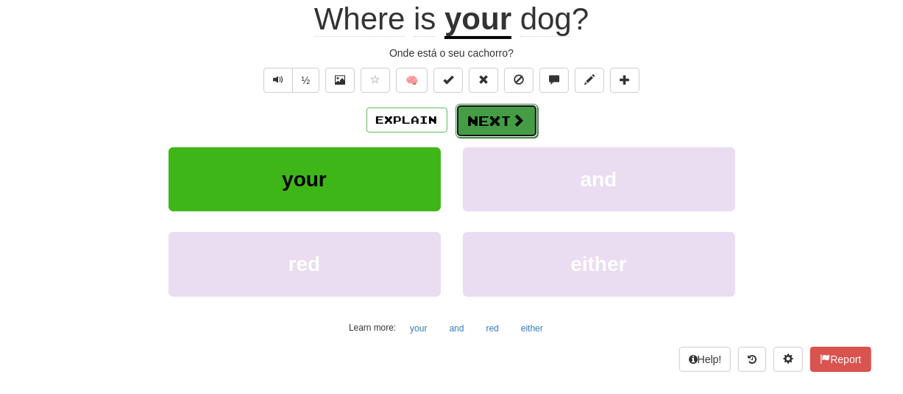
click at [478, 124] on button "Next" at bounding box center [496, 121] width 82 height 34
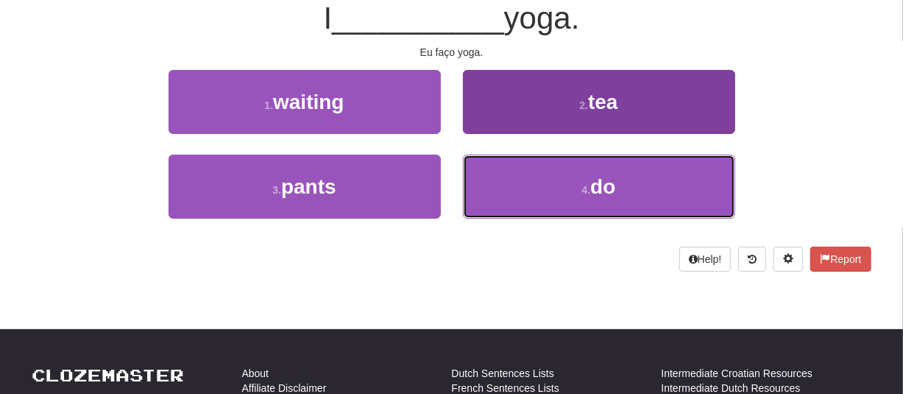
click at [567, 177] on button "4 . do" at bounding box center [599, 187] width 272 height 64
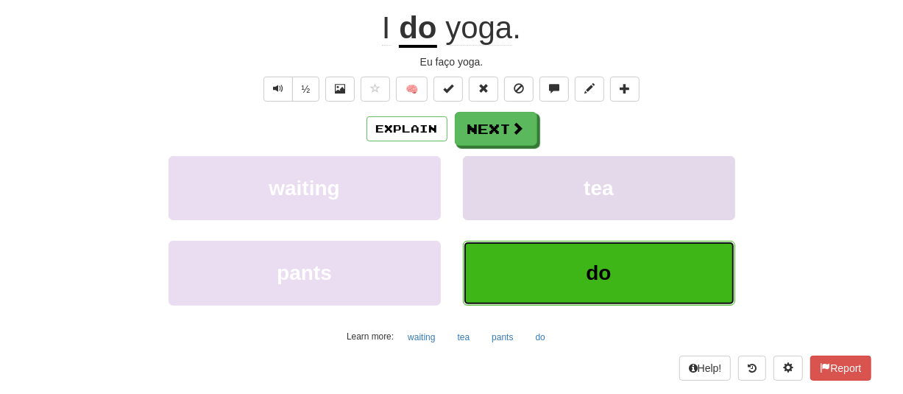
scroll to position [156, 0]
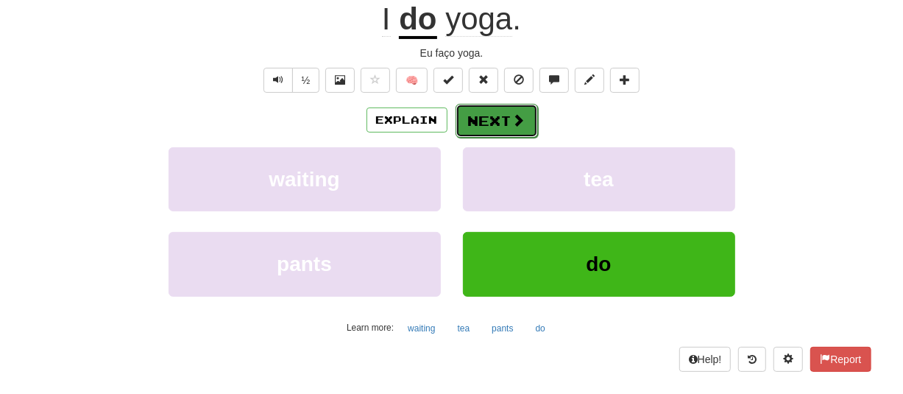
click at [474, 116] on button "Next" at bounding box center [496, 121] width 82 height 34
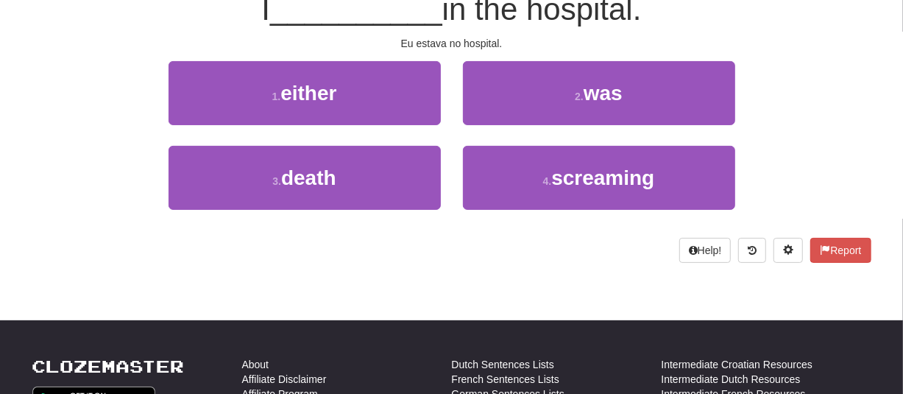
scroll to position [147, 0]
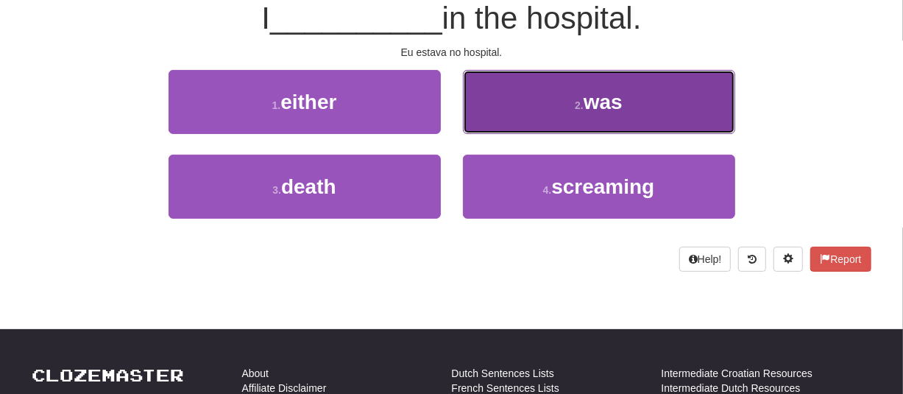
click at [527, 112] on button "2 . was" at bounding box center [599, 102] width 272 height 64
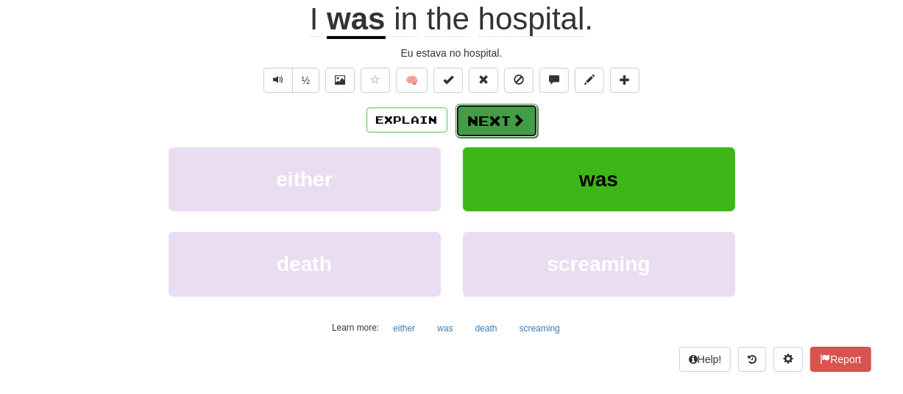
click at [495, 117] on button "Next" at bounding box center [496, 121] width 82 height 34
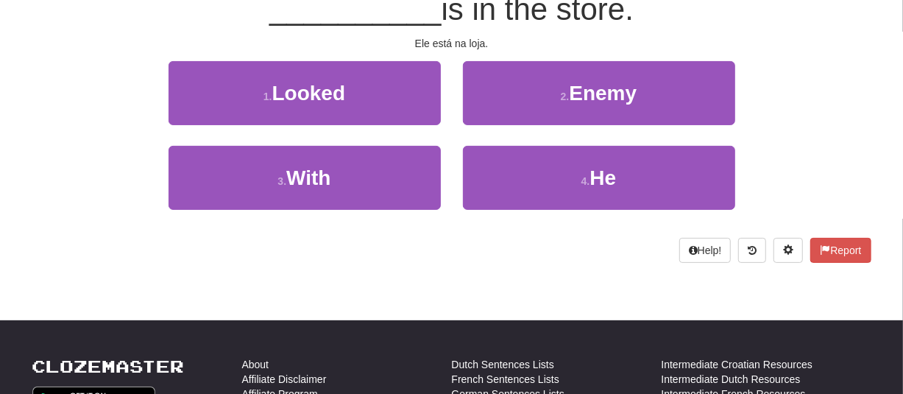
scroll to position [147, 0]
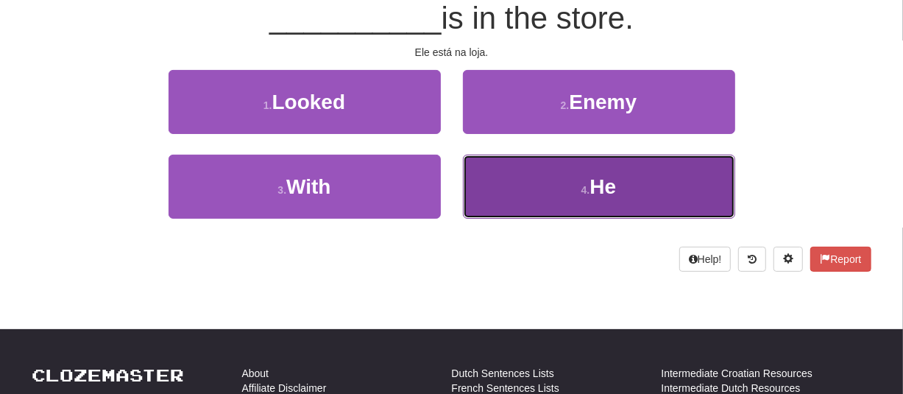
click at [565, 187] on button "4 . He" at bounding box center [599, 187] width 272 height 64
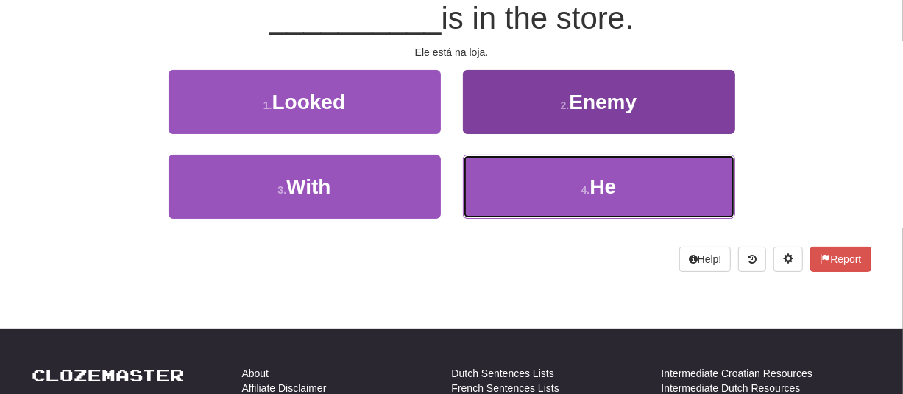
scroll to position [156, 0]
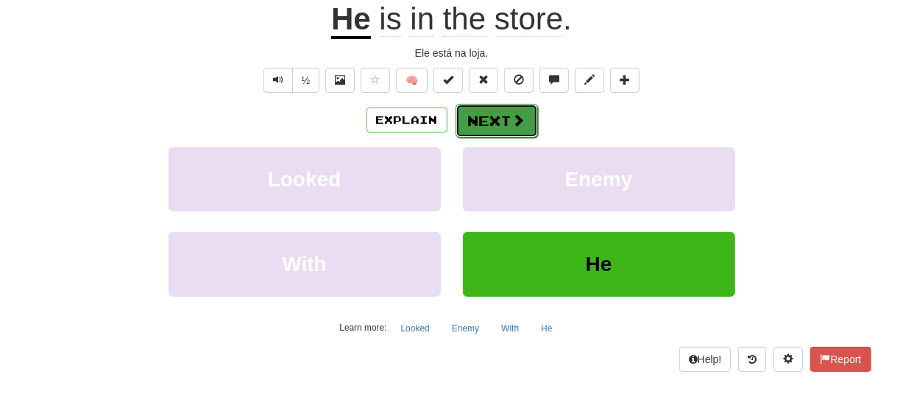
click at [512, 124] on span at bounding box center [518, 119] width 13 height 13
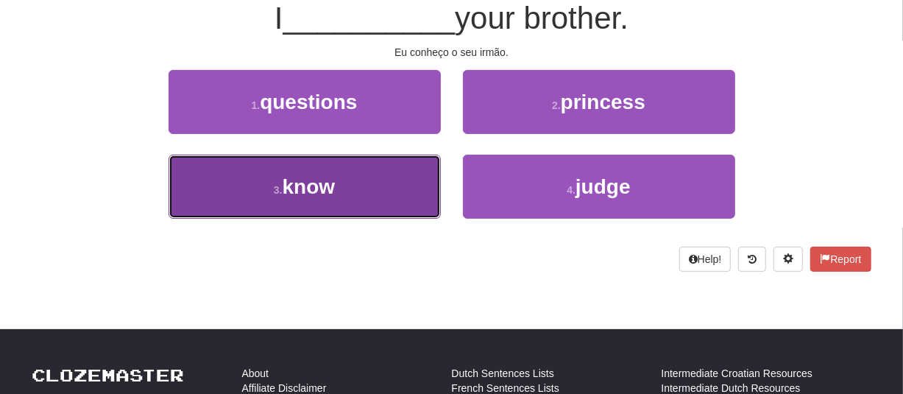
click at [305, 179] on span "know" at bounding box center [309, 186] width 53 height 23
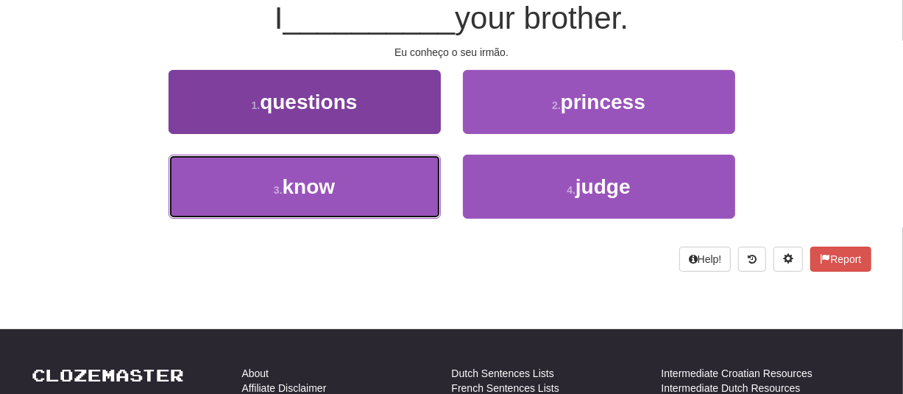
scroll to position [156, 0]
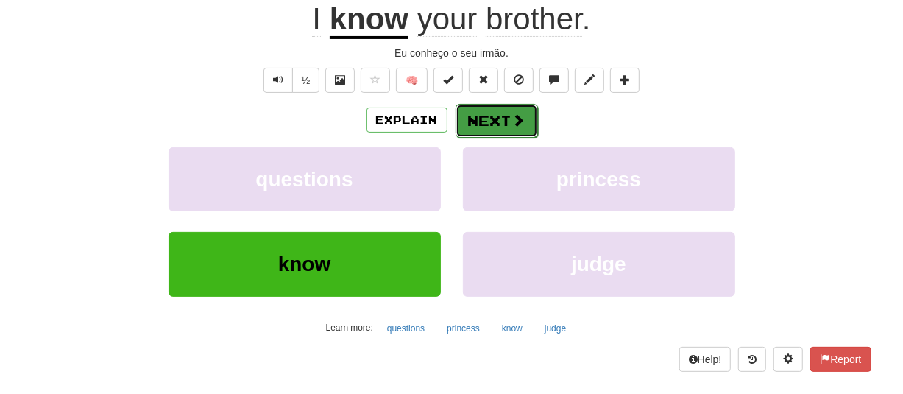
click at [482, 108] on button "Next" at bounding box center [496, 121] width 82 height 34
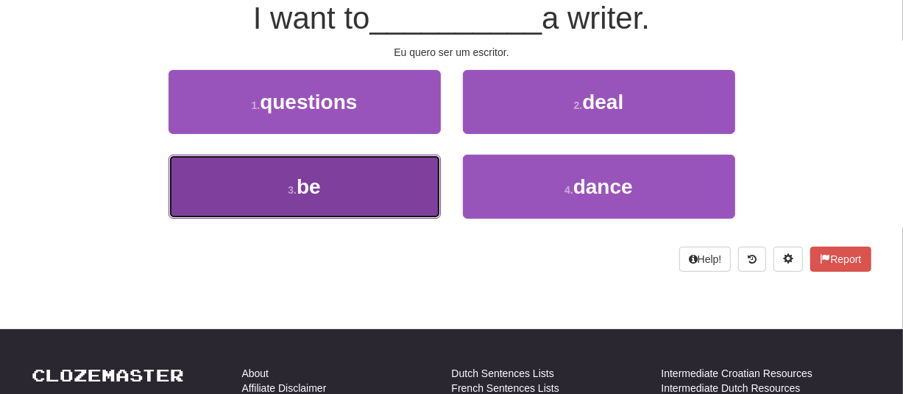
click at [338, 174] on button "3 . be" at bounding box center [304, 187] width 272 height 64
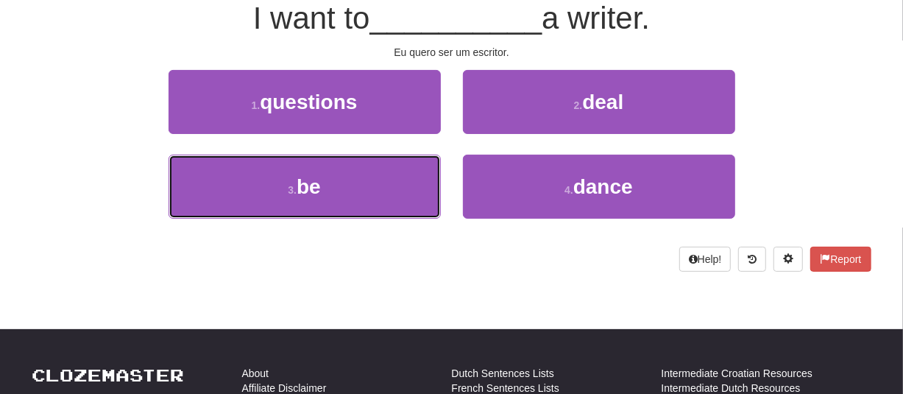
scroll to position [156, 0]
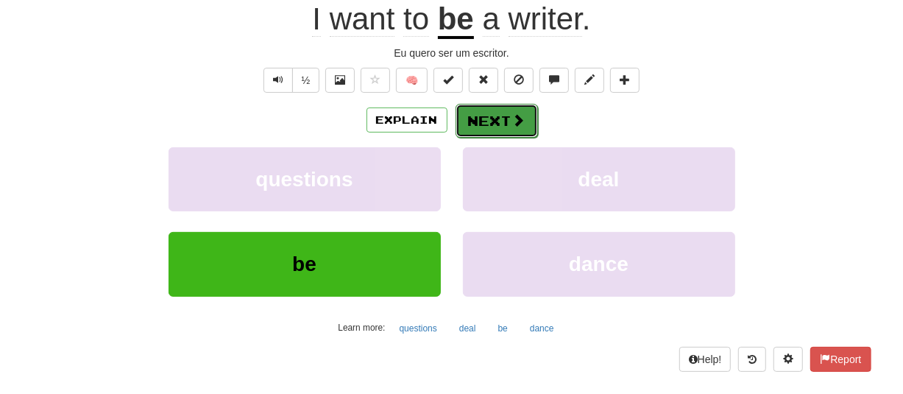
click at [473, 113] on button "Next" at bounding box center [496, 121] width 82 height 34
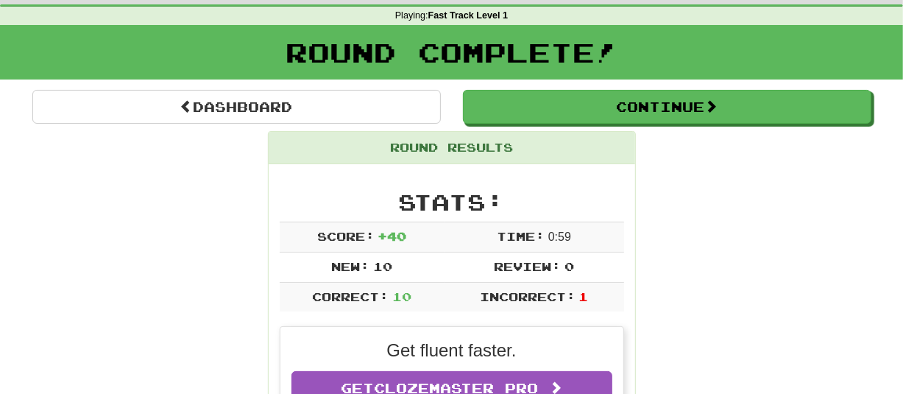
scroll to position [0, 0]
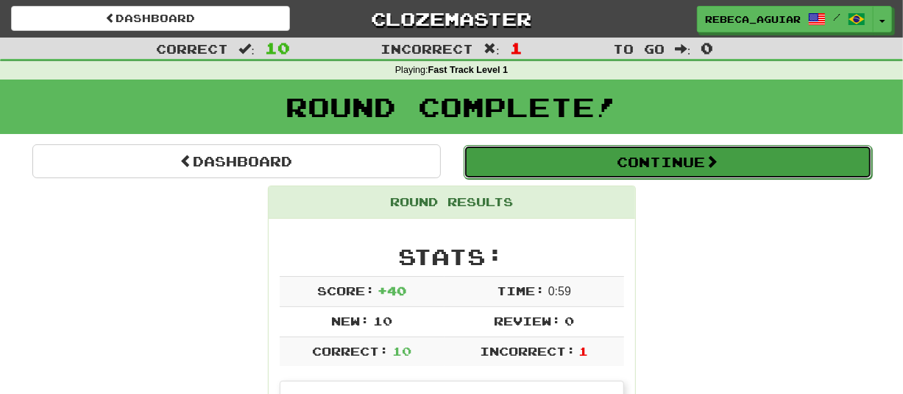
click at [515, 156] on button "Continue" at bounding box center [668, 162] width 408 height 34
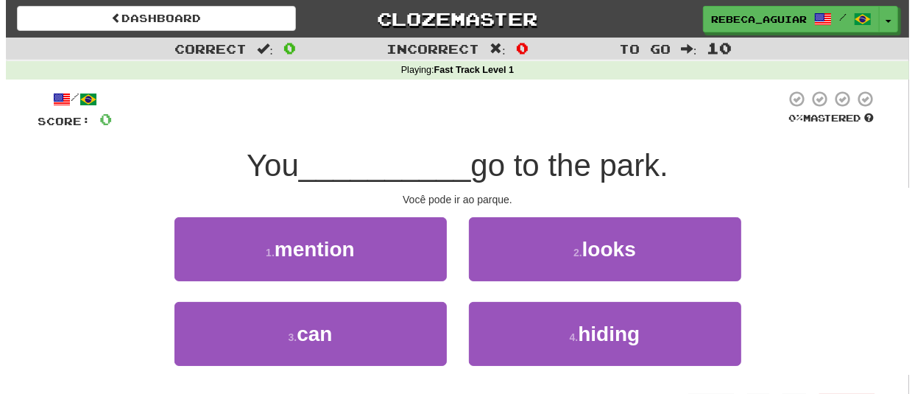
scroll to position [74, 0]
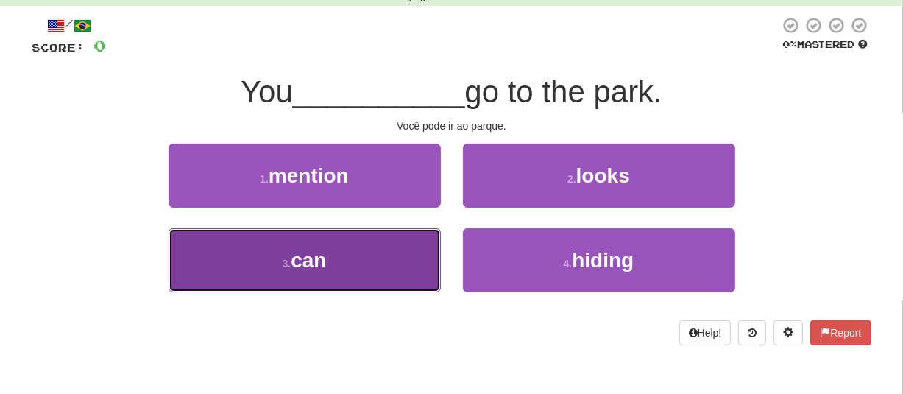
click at [355, 268] on button "3 . can" at bounding box center [304, 260] width 272 height 64
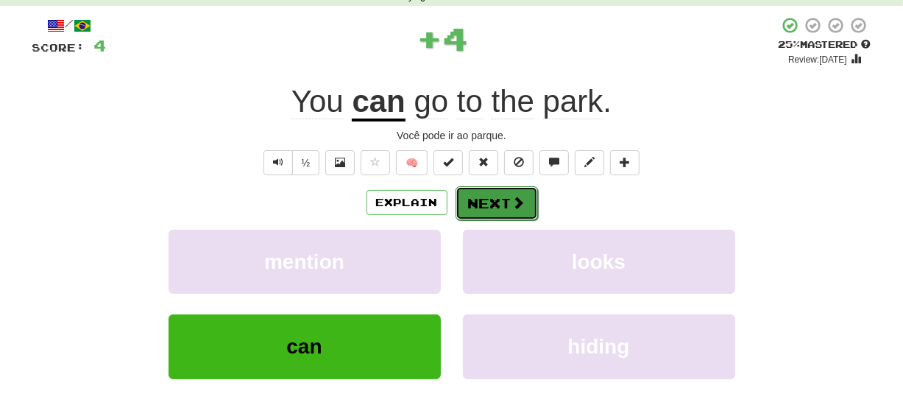
click at [501, 210] on button "Next" at bounding box center [496, 203] width 82 height 34
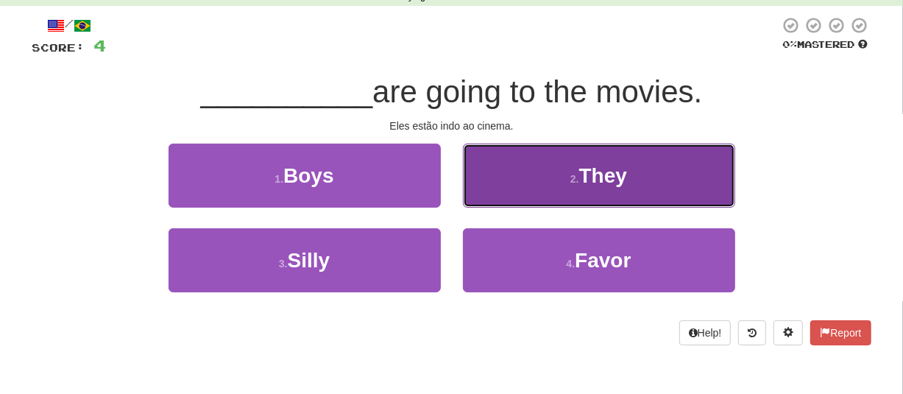
click at [505, 194] on button "2 . They" at bounding box center [599, 175] width 272 height 64
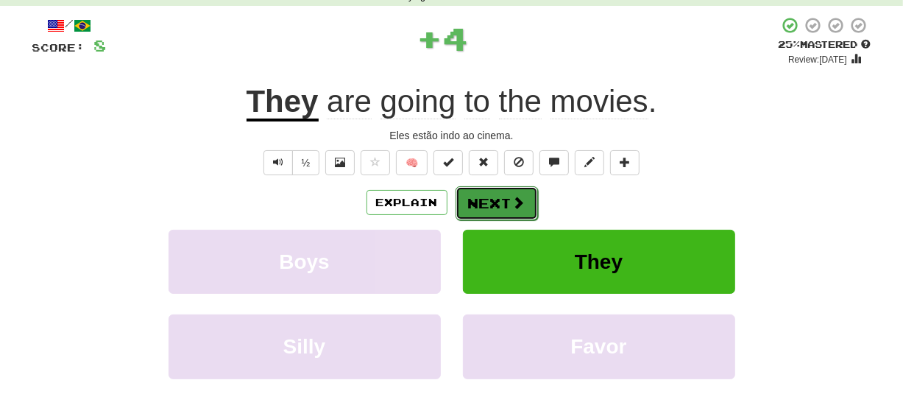
click at [480, 196] on button "Next" at bounding box center [496, 203] width 82 height 34
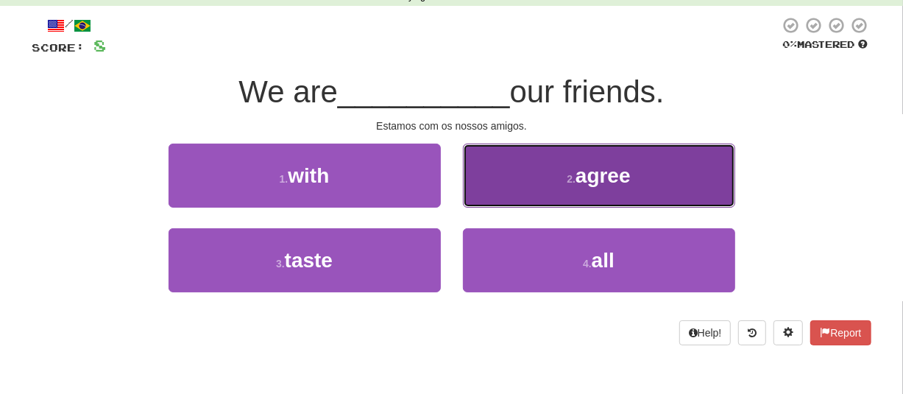
click at [598, 200] on button "2 . agree" at bounding box center [599, 175] width 272 height 64
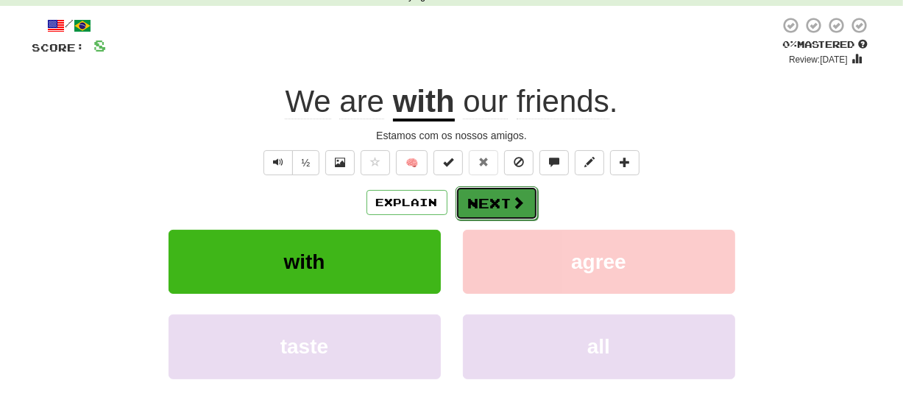
click at [501, 205] on button "Next" at bounding box center [496, 203] width 82 height 34
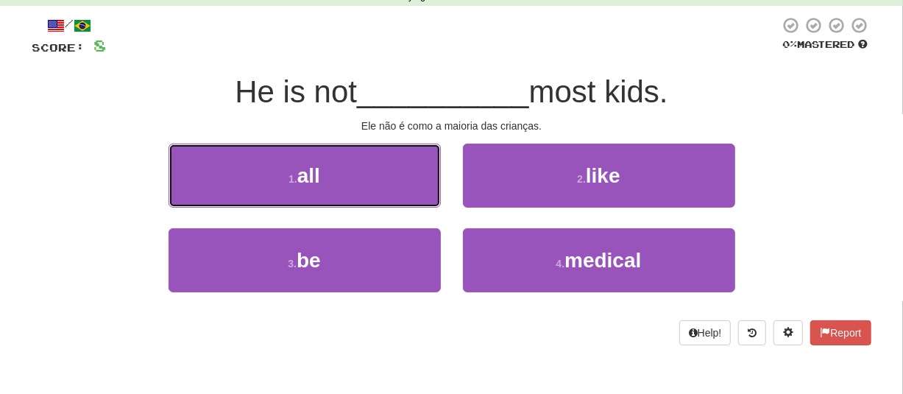
click at [355, 168] on button "1 . all" at bounding box center [304, 175] width 272 height 64
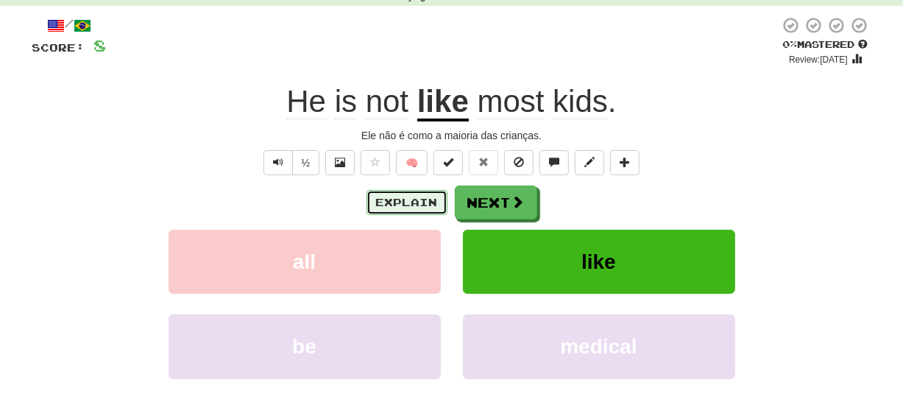
click at [415, 193] on button "Explain" at bounding box center [406, 202] width 81 height 25
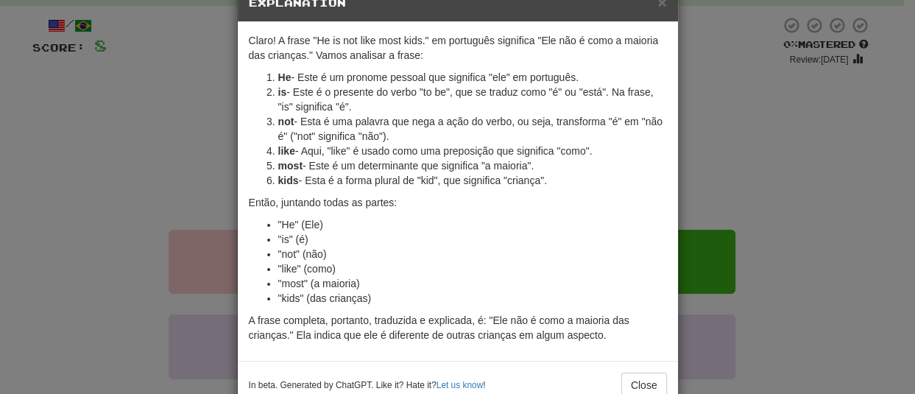
scroll to position [75, 0]
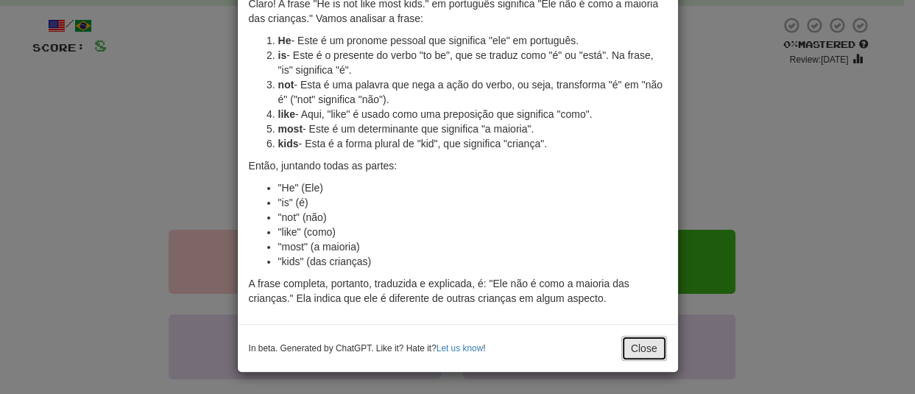
click at [643, 345] on button "Close" at bounding box center [644, 348] width 46 height 25
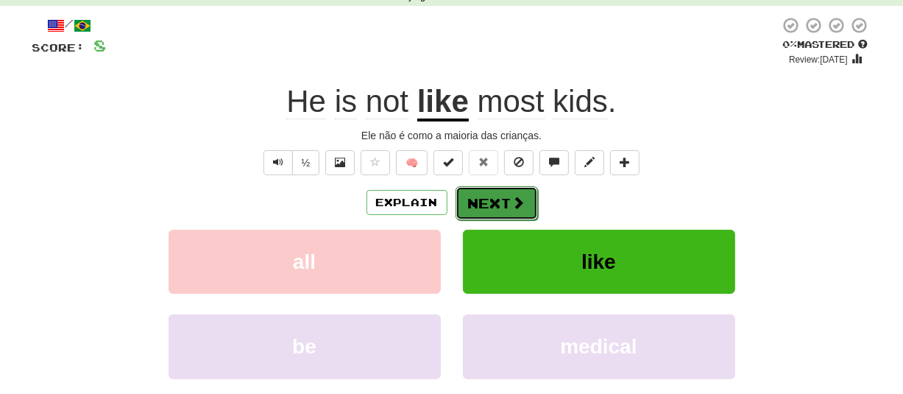
click at [503, 198] on button "Next" at bounding box center [496, 203] width 82 height 34
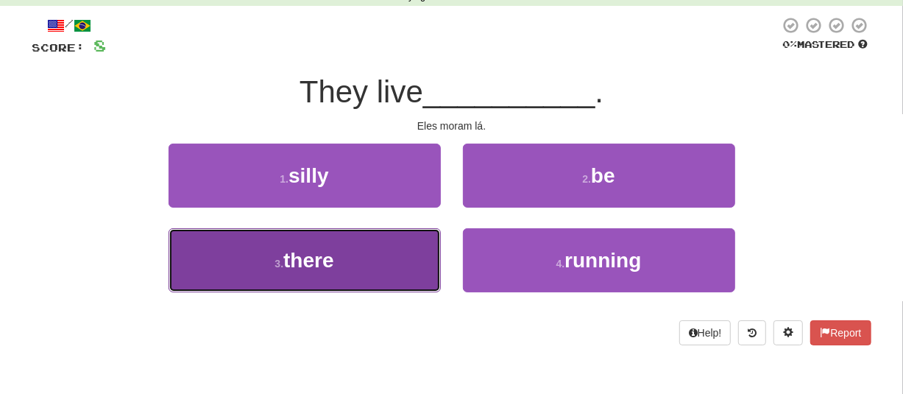
click at [333, 266] on span "there" at bounding box center [308, 260] width 50 height 23
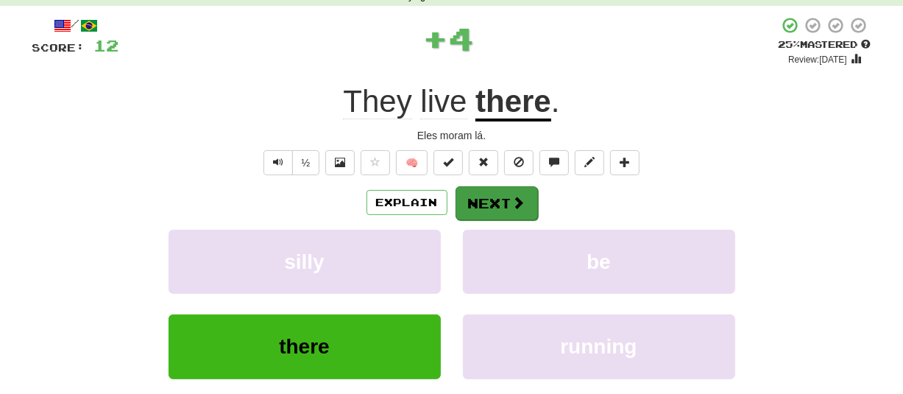
click at [453, 201] on div "Explain Next" at bounding box center [451, 202] width 839 height 34
click at [463, 199] on button "Next" at bounding box center [496, 203] width 82 height 34
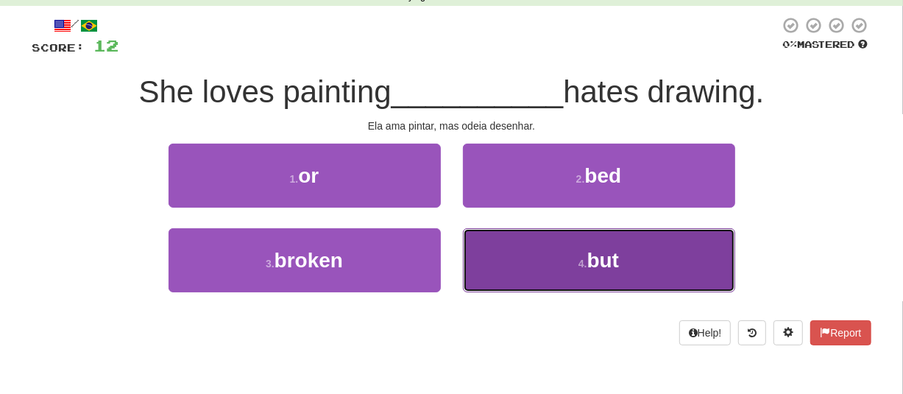
click at [647, 245] on button "4 . but" at bounding box center [599, 260] width 272 height 64
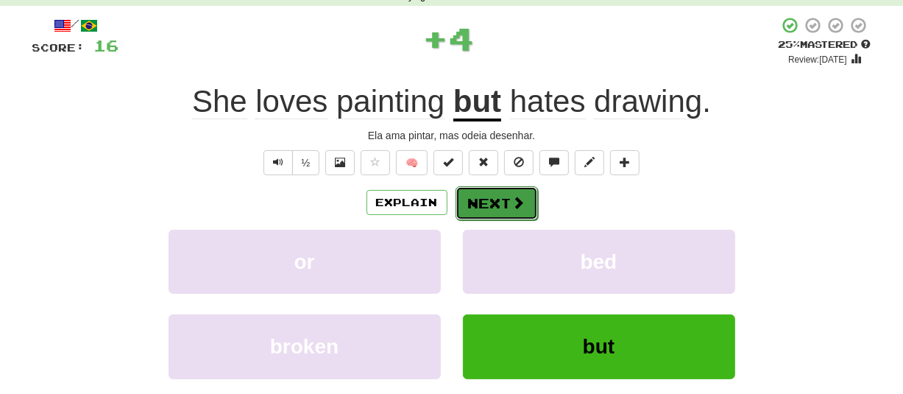
click at [517, 209] on span at bounding box center [518, 202] width 13 height 13
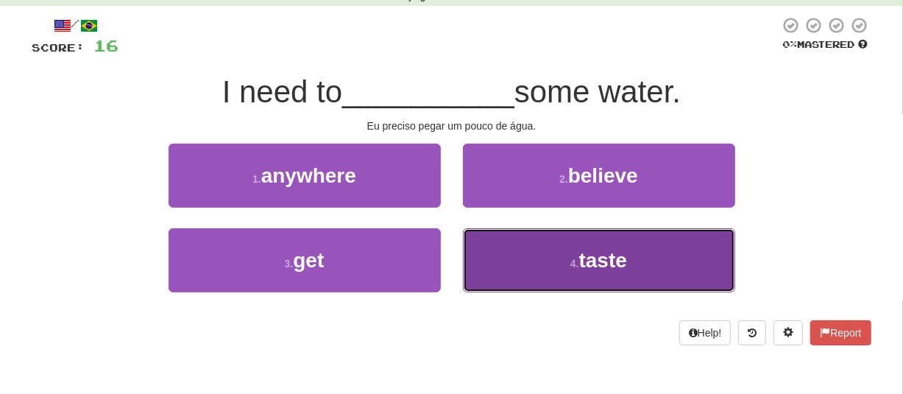
click at [622, 264] on span "taste" at bounding box center [603, 260] width 48 height 23
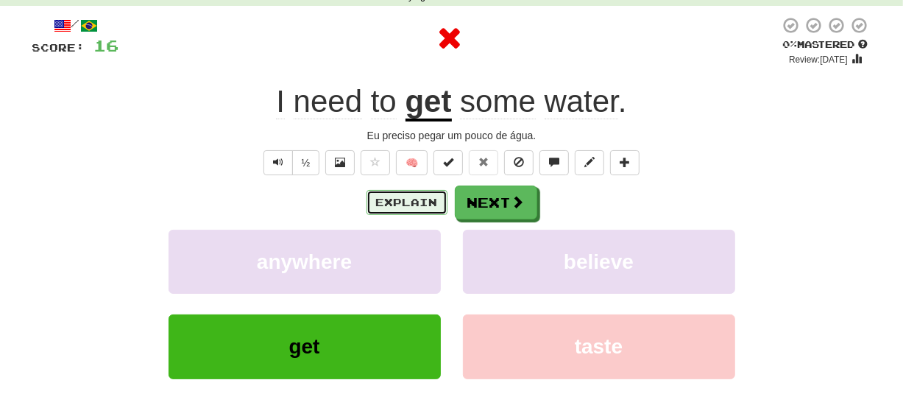
click at [402, 198] on button "Explain" at bounding box center [406, 202] width 81 height 25
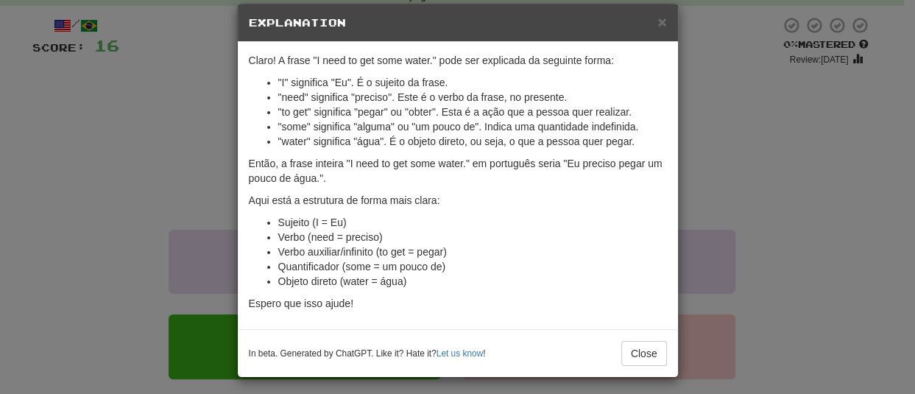
scroll to position [24, 0]
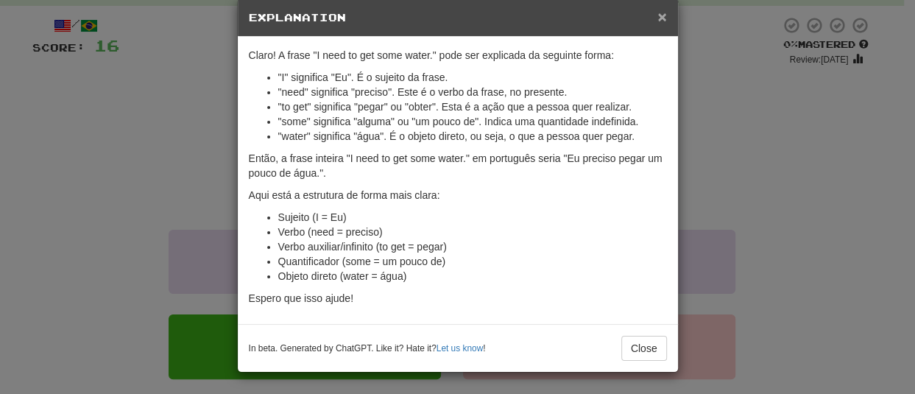
click at [657, 11] on span "×" at bounding box center [661, 16] width 9 height 17
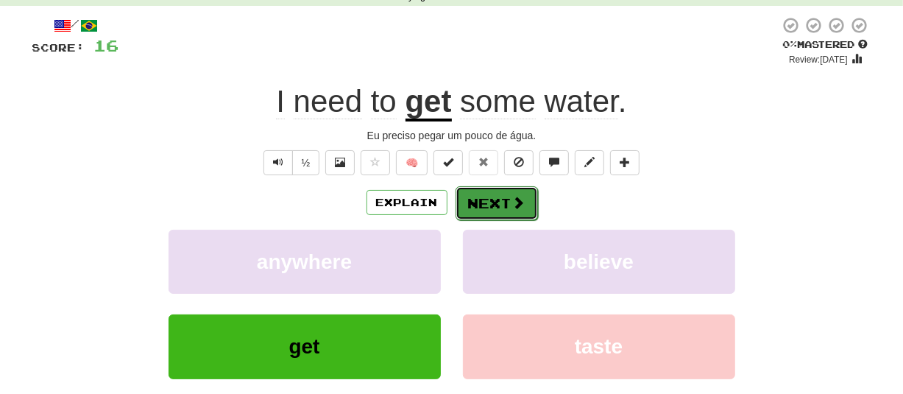
click at [480, 205] on button "Next" at bounding box center [496, 203] width 82 height 34
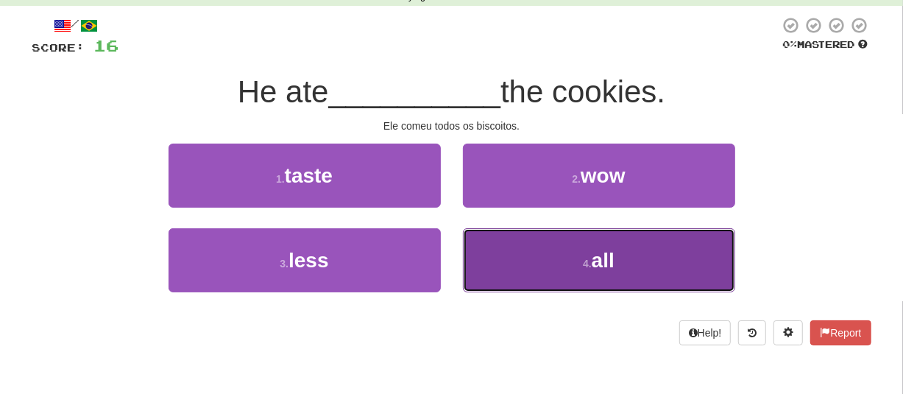
click at [600, 271] on span "all" at bounding box center [603, 260] width 23 height 23
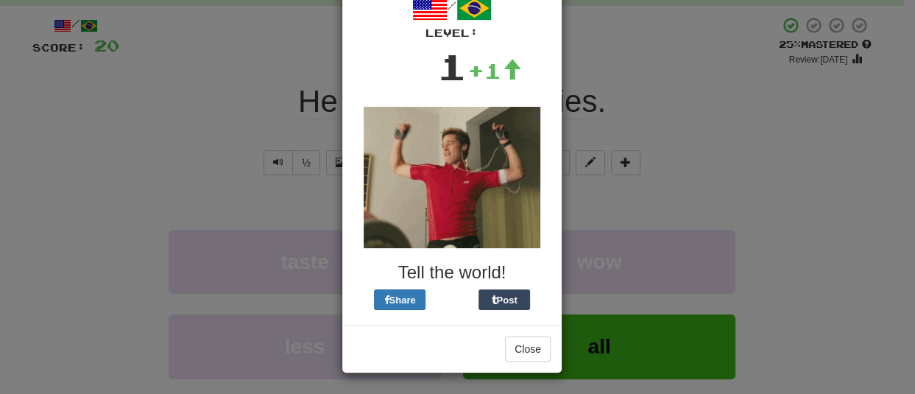
scroll to position [82, 0]
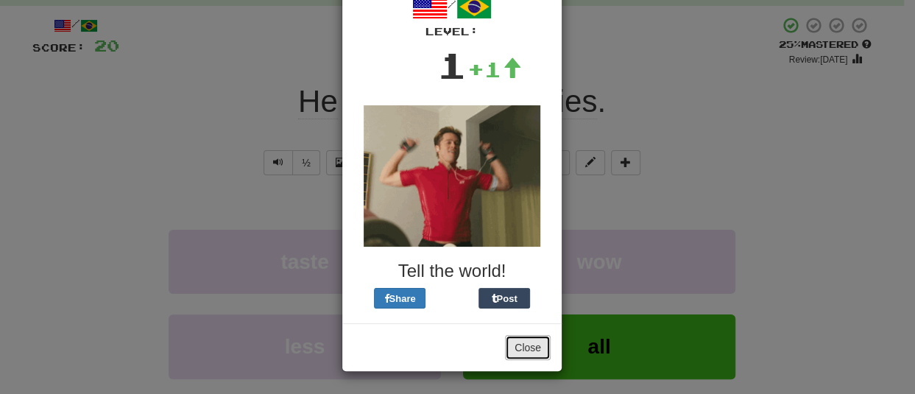
click at [528, 355] on button "Close" at bounding box center [528, 347] width 46 height 25
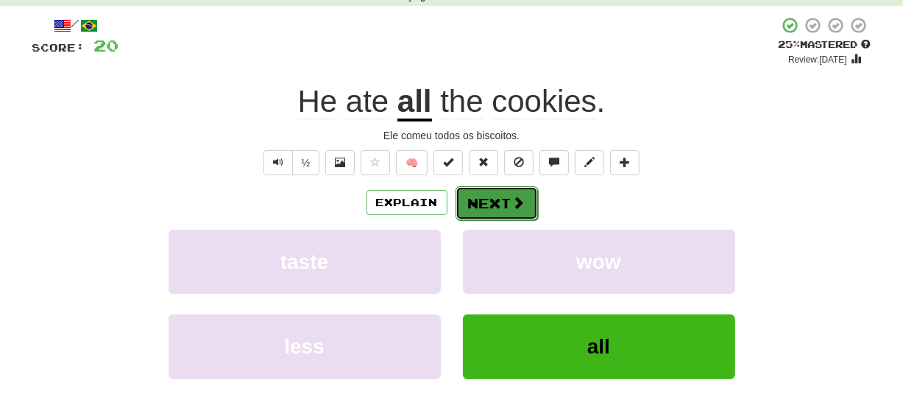
click at [500, 200] on button "Next" at bounding box center [496, 203] width 82 height 34
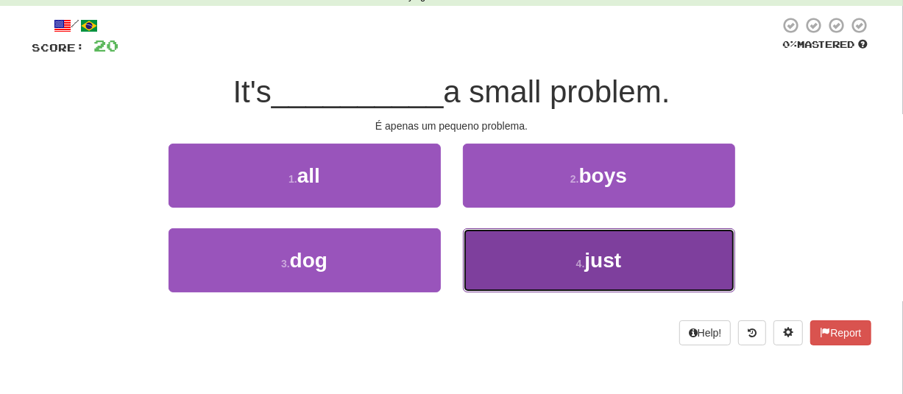
click at [554, 270] on button "4 . just" at bounding box center [599, 260] width 272 height 64
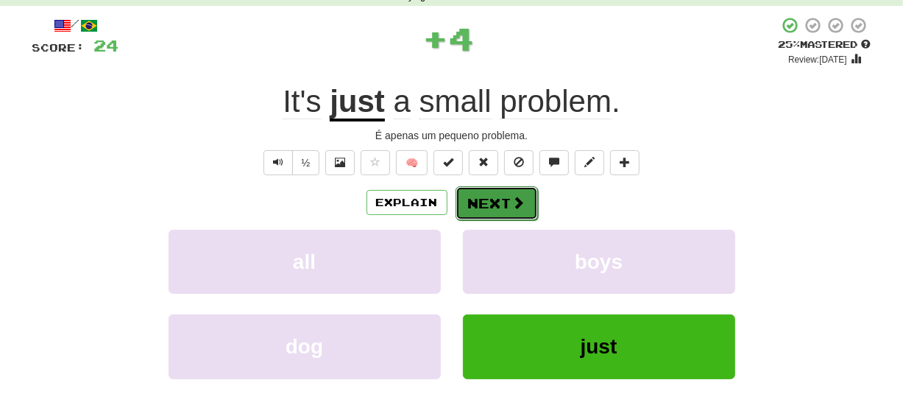
click at [506, 195] on button "Next" at bounding box center [496, 203] width 82 height 34
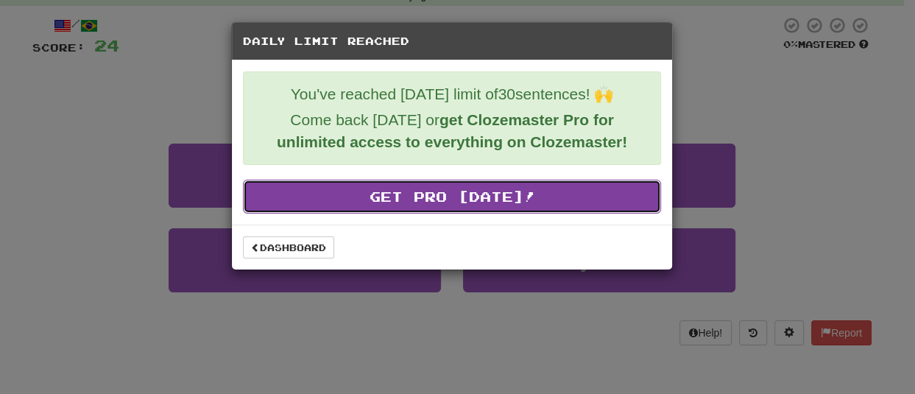
click at [447, 201] on link "Get Pro Today!" at bounding box center [452, 197] width 418 height 34
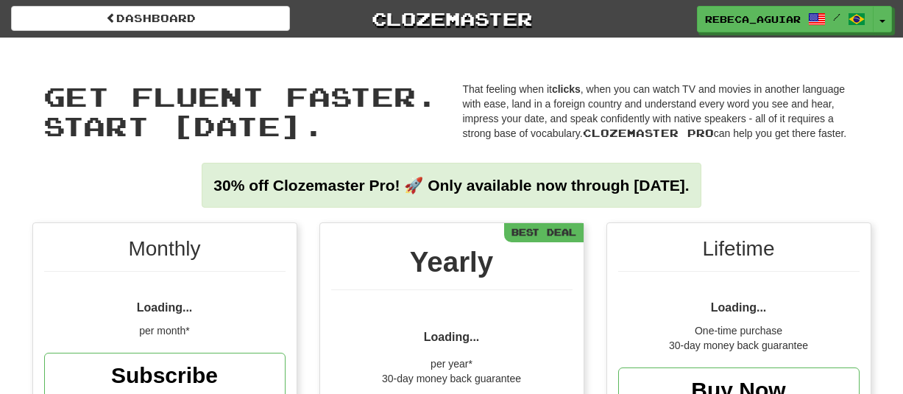
scroll to position [222, 0]
